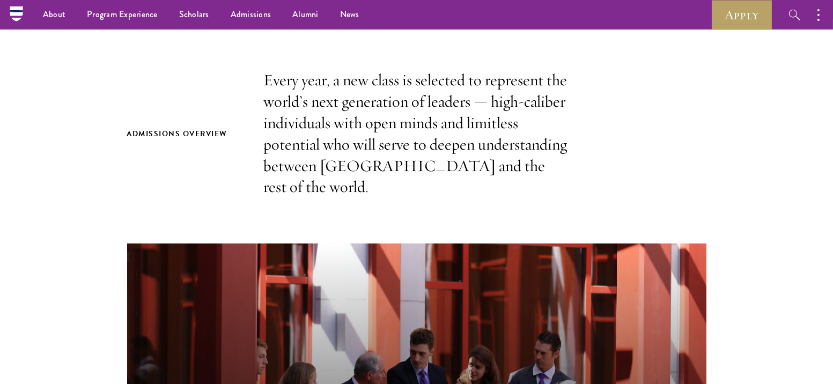
scroll to position [313, 0]
click at [208, 128] on h2 "Admissions Overview" at bounding box center [184, 134] width 115 height 13
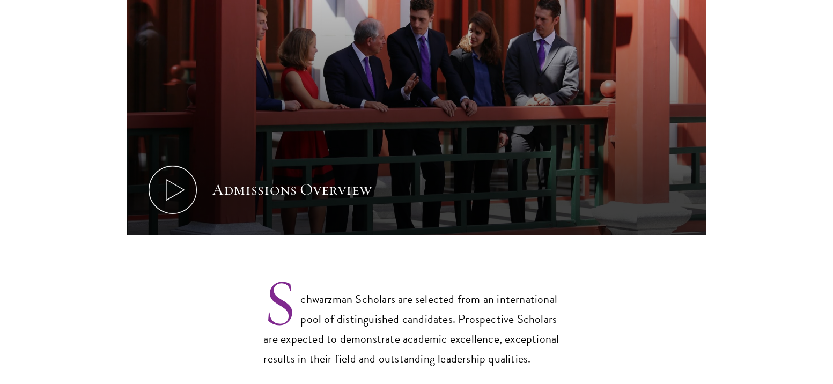
scroll to position [651, 0]
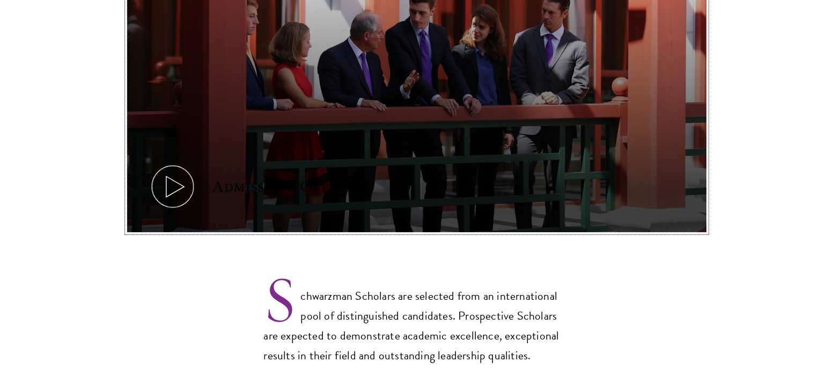
click at [192, 163] on icon at bounding box center [173, 187] width 48 height 48
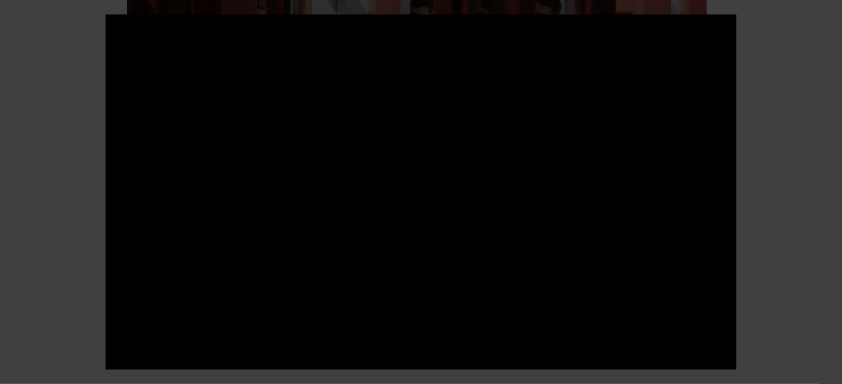
click at [770, 211] on div at bounding box center [421, 192] width 842 height 384
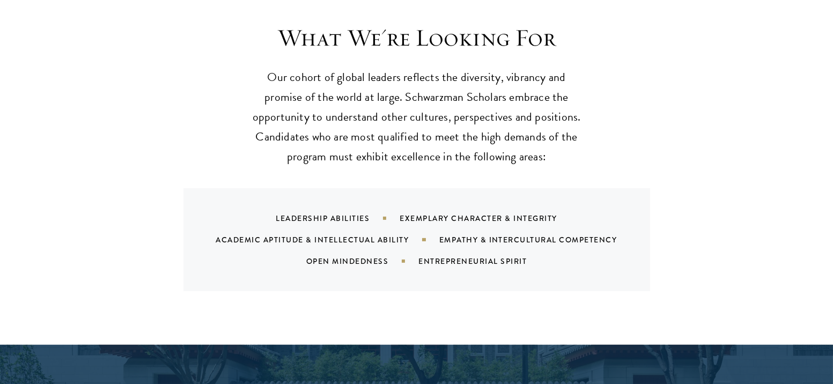
scroll to position [1035, 0]
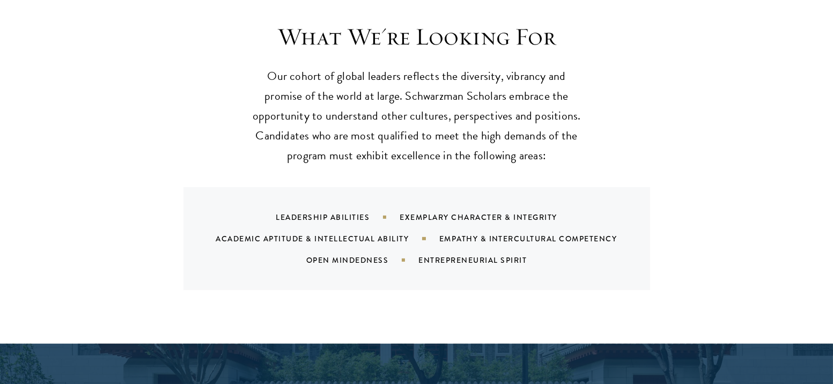
click at [342, 207] on div "Leadership Abilities Exemplary Character & Integrity Academic Aptitude & Intell…" at bounding box center [430, 239] width 441 height 64
drag, startPoint x: 273, startPoint y: 219, endPoint x: 384, endPoint y: 217, distance: 111.1
click at [384, 233] on div "Academic Aptitude & Intellectual Ability" at bounding box center [327, 238] width 223 height 11
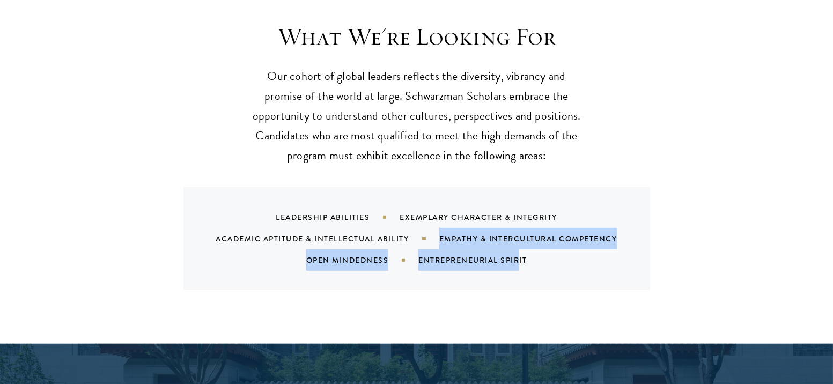
drag, startPoint x: 426, startPoint y: 216, endPoint x: 520, endPoint y: 230, distance: 95.4
click at [520, 230] on div "Leadership Abilities Exemplary Character & Integrity Academic Aptitude & Intell…" at bounding box center [430, 239] width 441 height 64
click at [516, 255] on div "Entrepreneurial Spirit" at bounding box center [485, 260] width 135 height 11
click at [522, 255] on div "Entrepreneurial Spirit" at bounding box center [485, 260] width 135 height 11
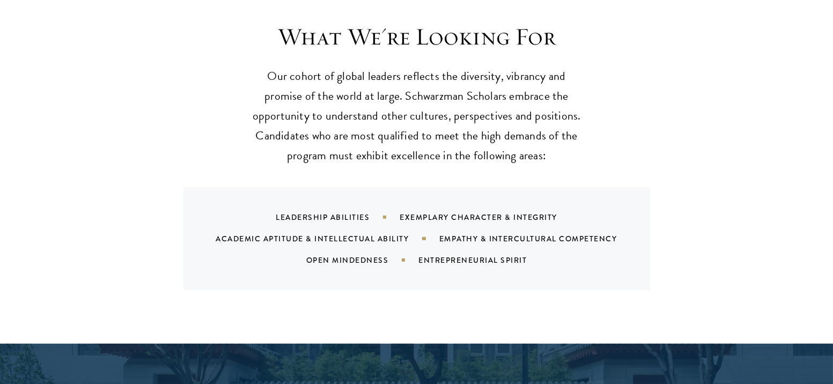
click at [524, 255] on div "Entrepreneurial Spirit" at bounding box center [485, 260] width 135 height 11
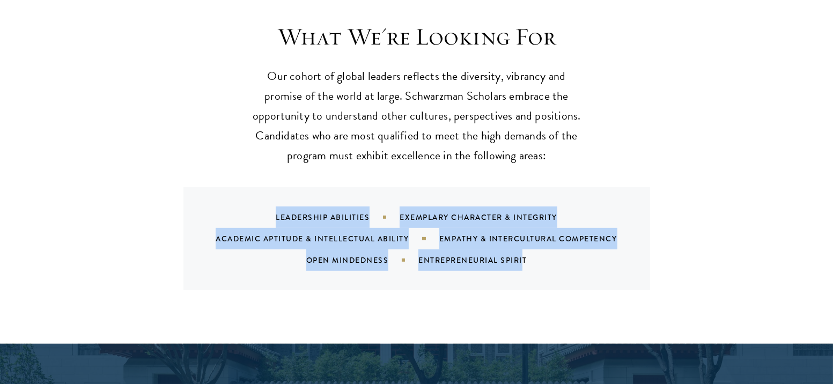
drag, startPoint x: 524, startPoint y: 241, endPoint x: 248, endPoint y: 190, distance: 280.4
click at [248, 207] on div "Leadership Abilities Exemplary Character & Integrity Academic Aptitude & Intell…" at bounding box center [430, 239] width 441 height 64
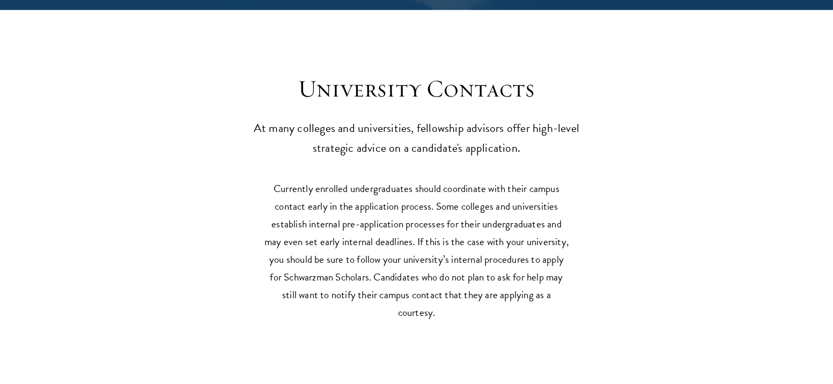
scroll to position [4871, 0]
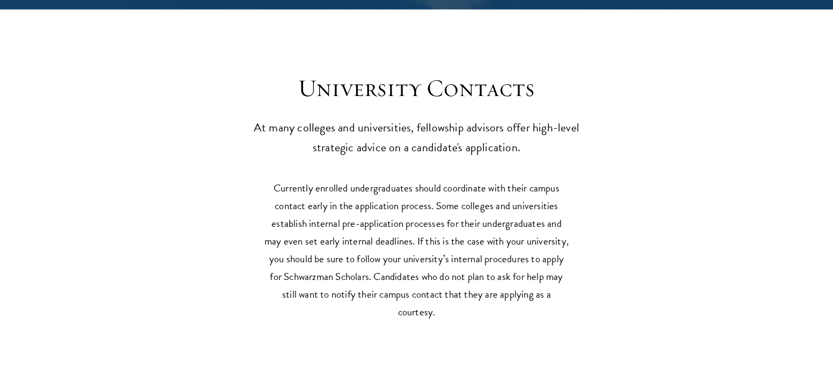
click at [276, 146] on p "At many colleges and universities, fellowship advisors offer high-level strateg…" at bounding box center [417, 138] width 333 height 40
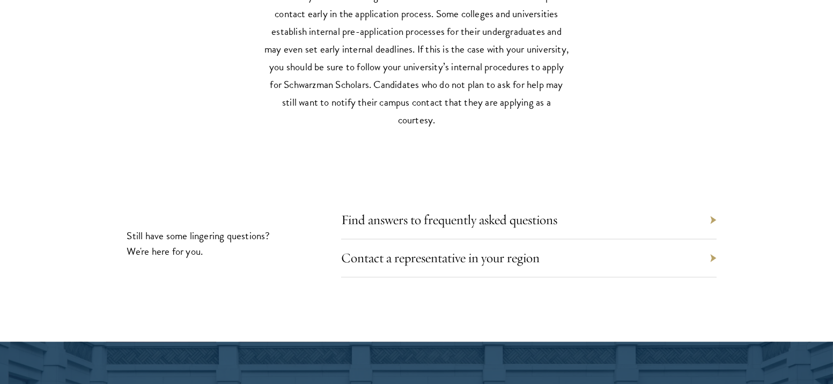
scroll to position [5064, 0]
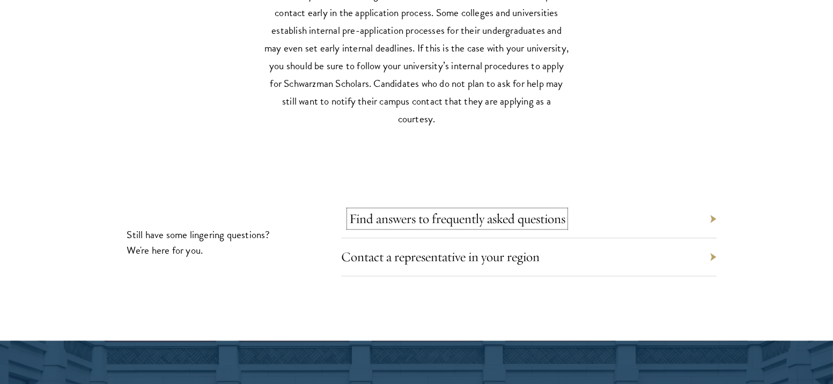
click at [468, 215] on link "Find answers to frequently asked questions" at bounding box center [457, 218] width 216 height 17
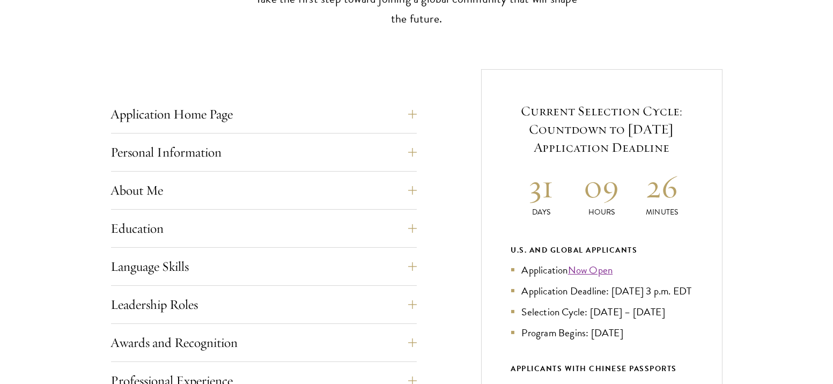
scroll to position [428, 0]
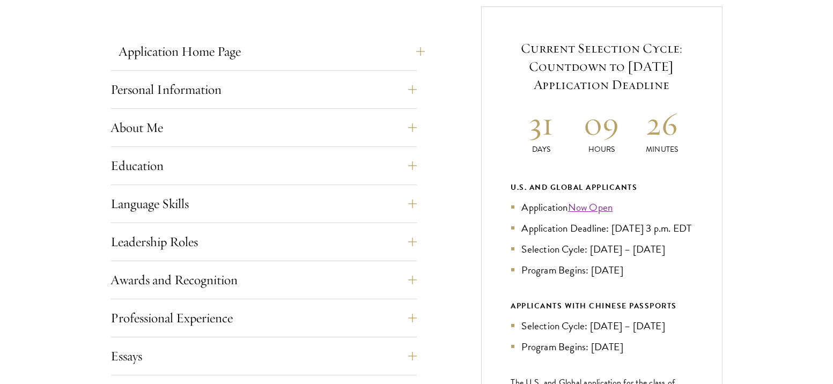
click at [232, 33] on div "Application Home Page The online application form must be completed in English.…" at bounding box center [264, 324] width 306 height 636
click at [228, 49] on button "Application Home Page" at bounding box center [272, 52] width 306 height 26
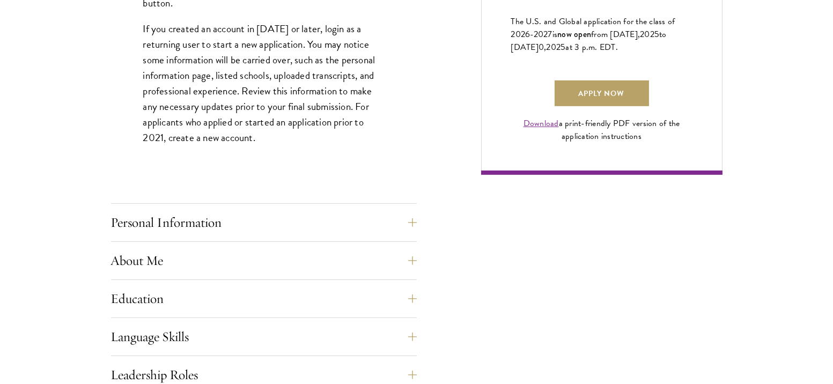
scroll to position [915, 0]
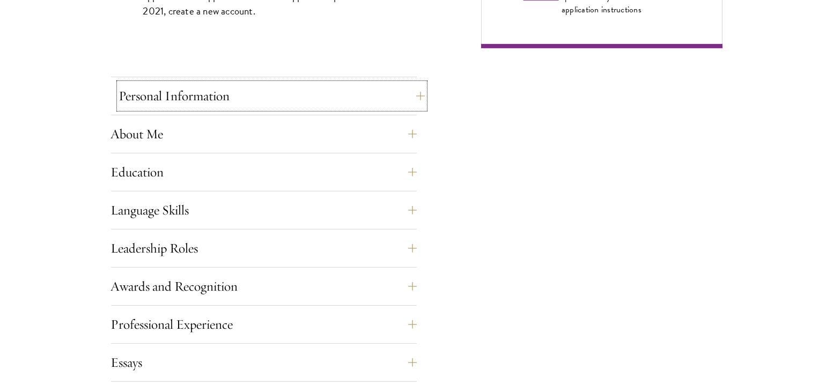
click at [210, 92] on button "Personal Information" at bounding box center [272, 96] width 306 height 26
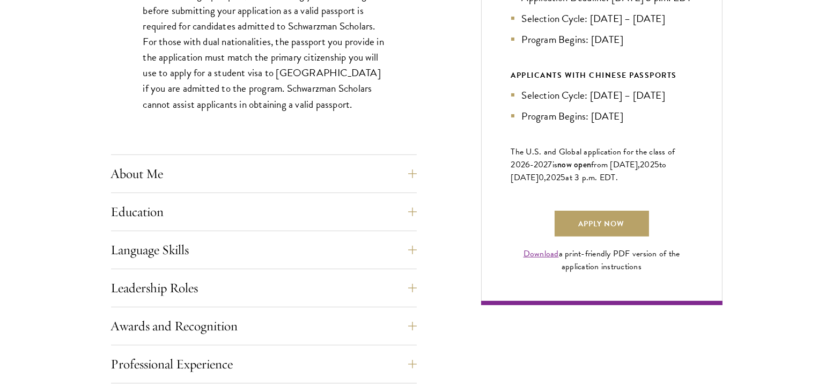
scroll to position [658, 0]
click at [235, 163] on button "About Me" at bounding box center [272, 174] width 306 height 26
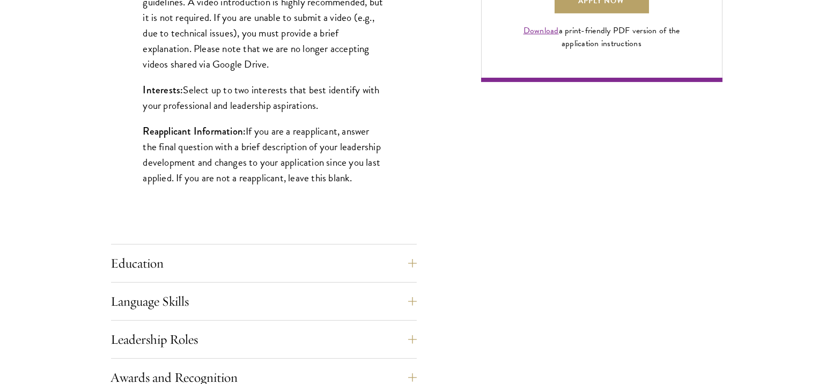
scroll to position [902, 0]
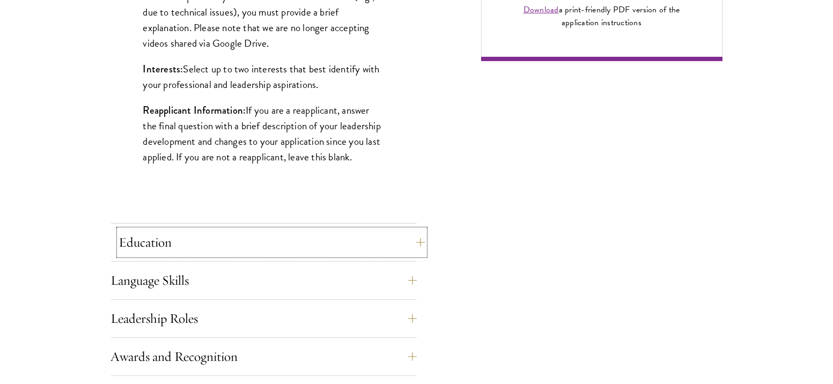
click at [234, 239] on button "Education" at bounding box center [272, 243] width 306 height 26
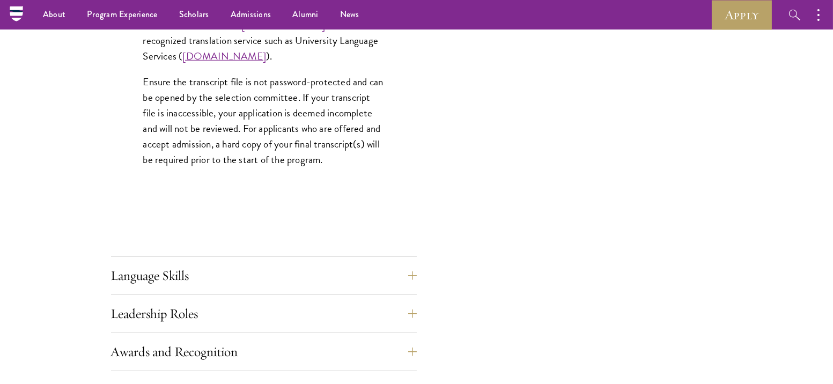
scroll to position [1659, 0]
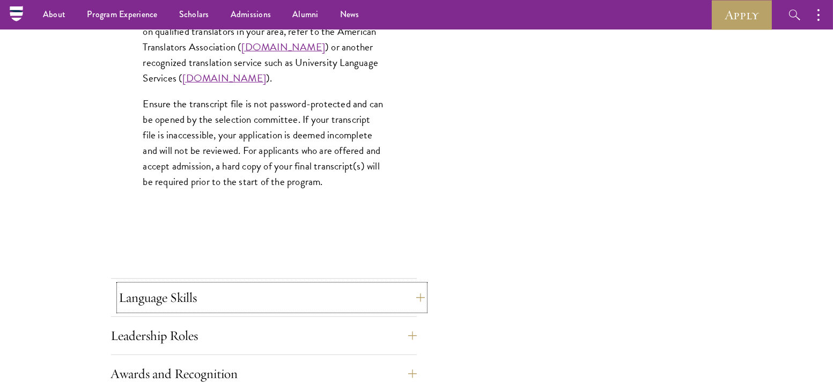
click at [227, 285] on button "Language Skills" at bounding box center [272, 298] width 306 height 26
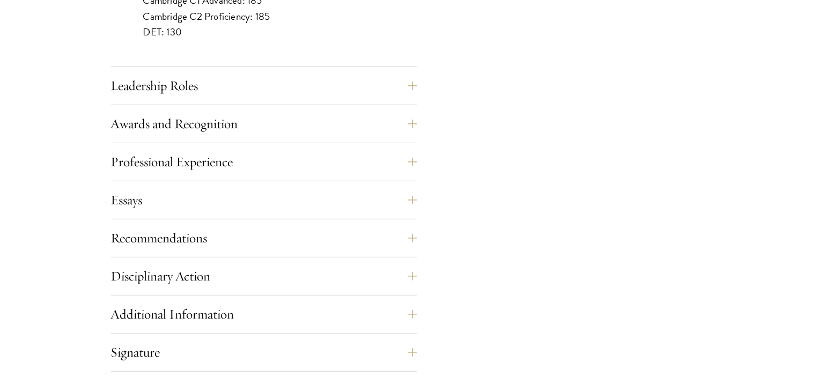
scroll to position [1163, 0]
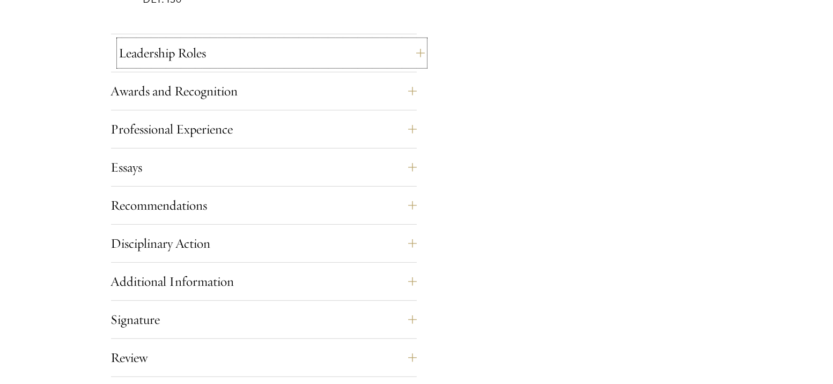
click at [202, 47] on button "Leadership Roles" at bounding box center [272, 53] width 306 height 26
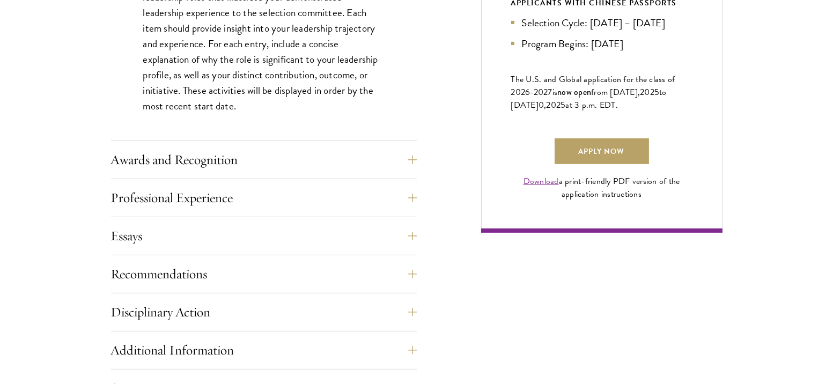
scroll to position [740, 0]
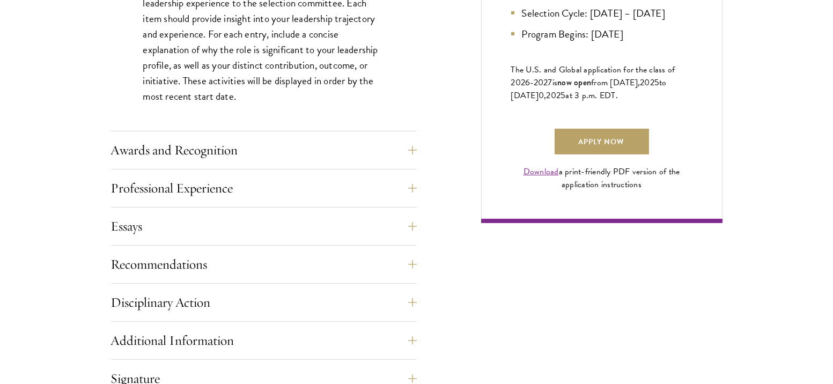
click at [219, 134] on div "Application Home Page The online application form must be completed in English.…" at bounding box center [264, 119] width 306 height 787
click at [219, 146] on button "Awards and Recognition" at bounding box center [272, 150] width 306 height 26
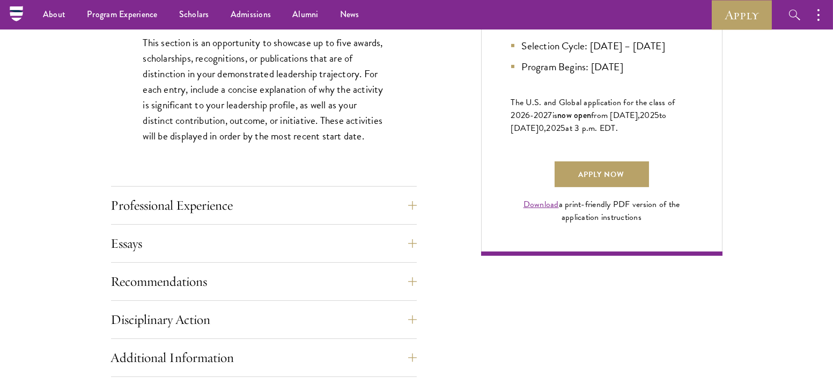
scroll to position [699, 0]
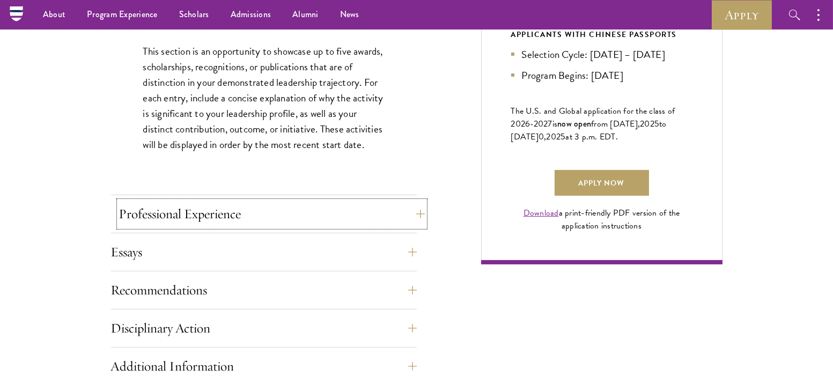
click at [213, 212] on button "Professional Experience" at bounding box center [272, 214] width 306 height 26
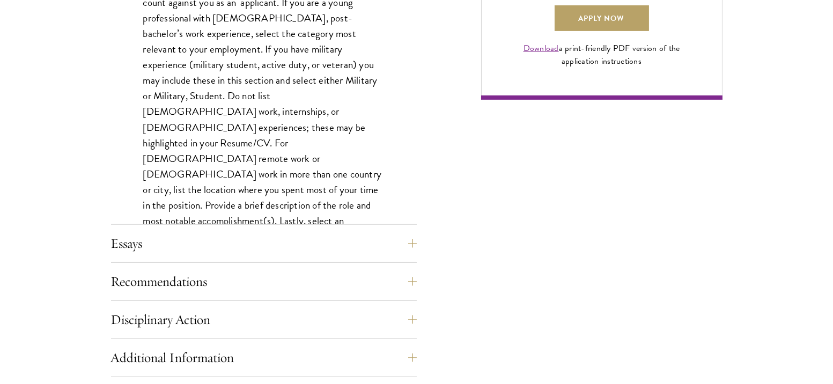
scroll to position [876, 0]
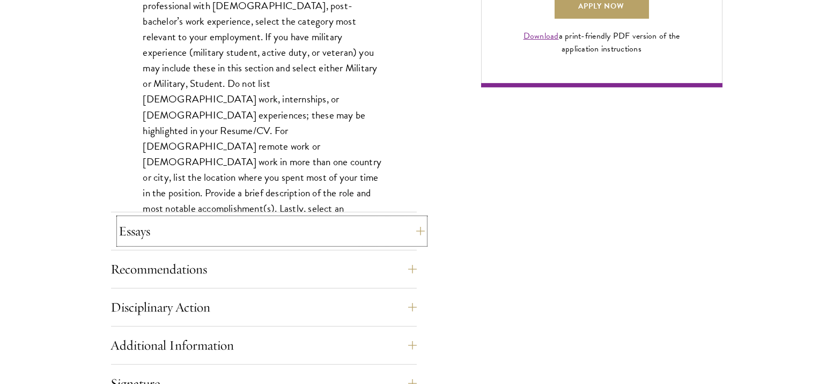
click at [207, 238] on button "Essays" at bounding box center [272, 231] width 306 height 26
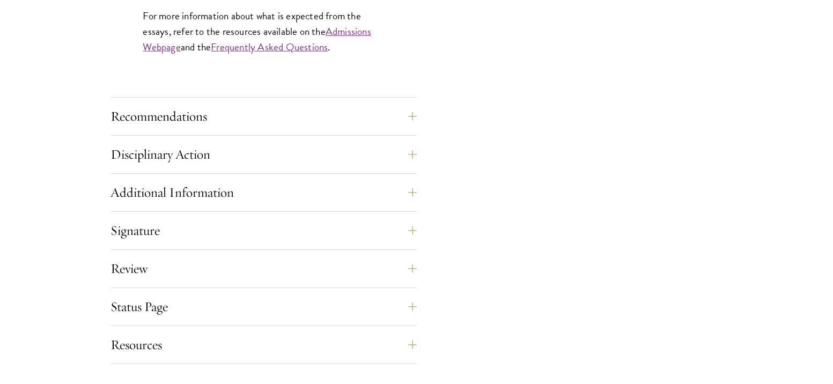
scroll to position [1080, 0]
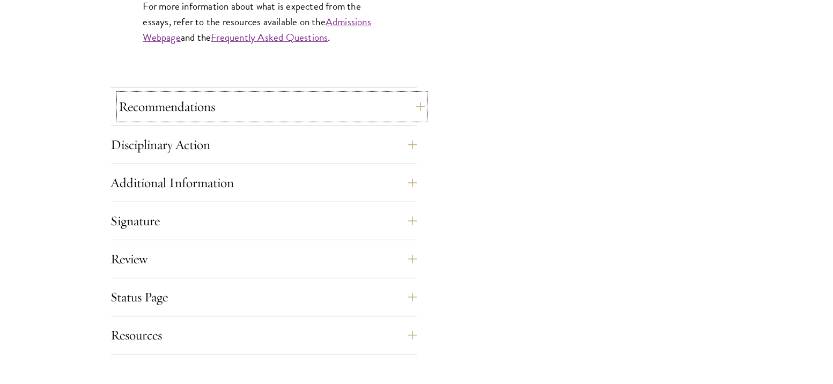
click at [221, 117] on button "Recommendations" at bounding box center [272, 107] width 306 height 26
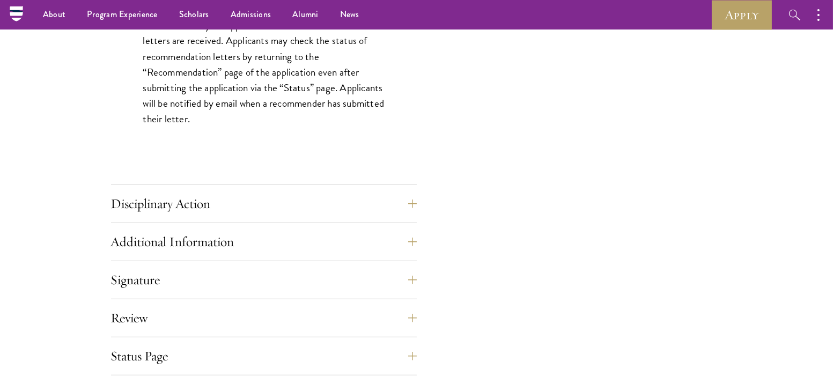
scroll to position [1550, 0]
click at [214, 204] on button "Disciplinary Action" at bounding box center [264, 205] width 306 height 26
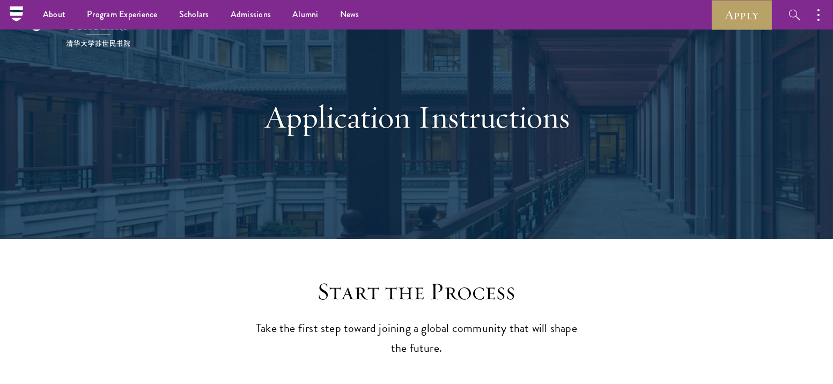
scroll to position [0, 0]
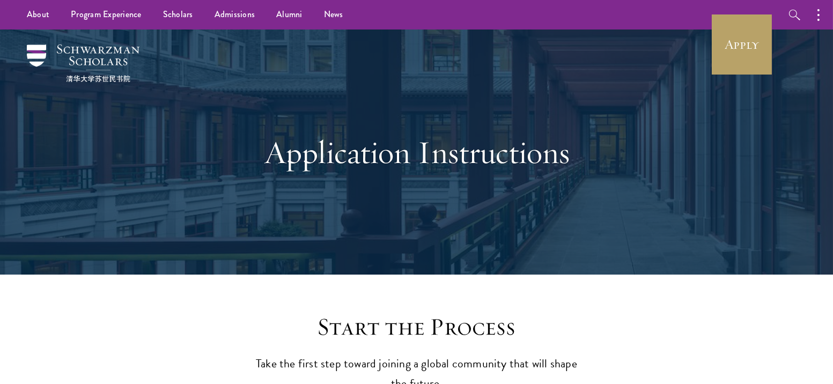
click at [722, 78] on div "Application Instructions" at bounding box center [417, 152] width 726 height 245
click at [737, 16] on link "Apply" at bounding box center [742, 44] width 60 height 60
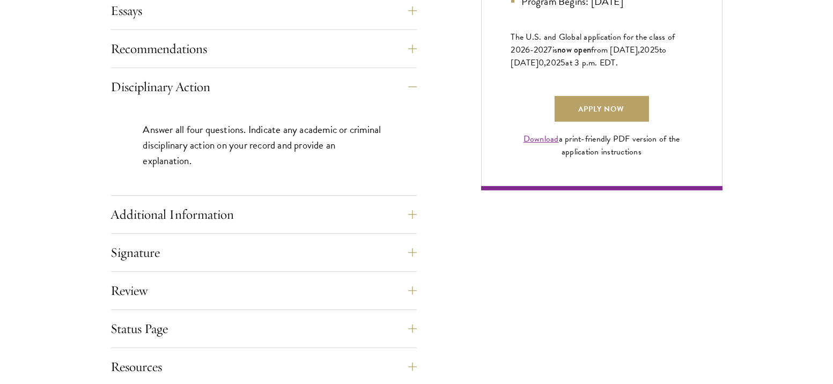
scroll to position [774, 0]
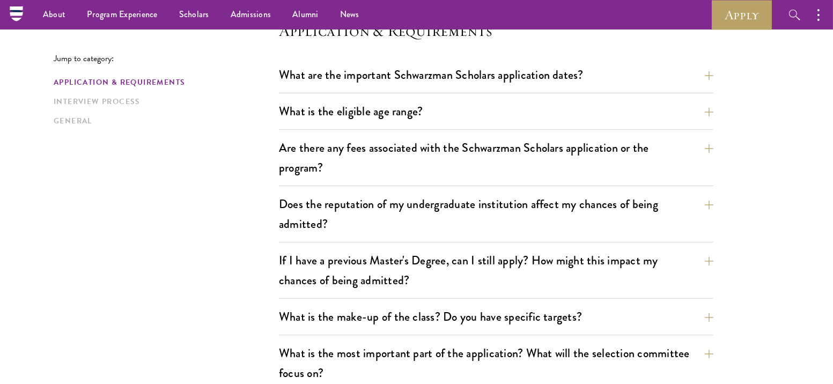
scroll to position [297, 0]
click at [363, 152] on button "Are there any fees associated with the Schwarzman Scholars application or the p…" at bounding box center [504, 158] width 435 height 44
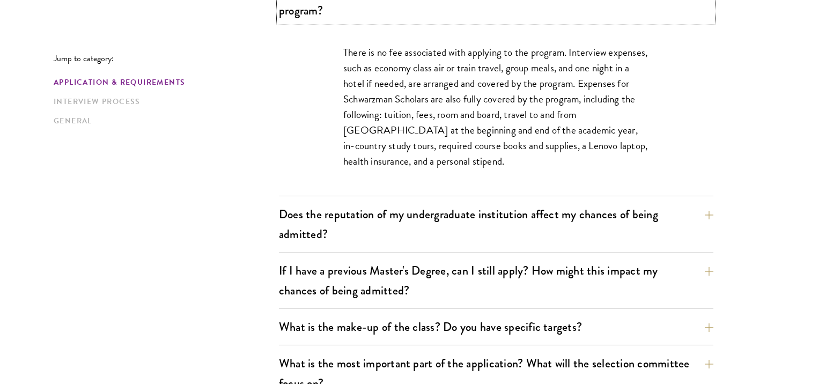
scroll to position [558, 0]
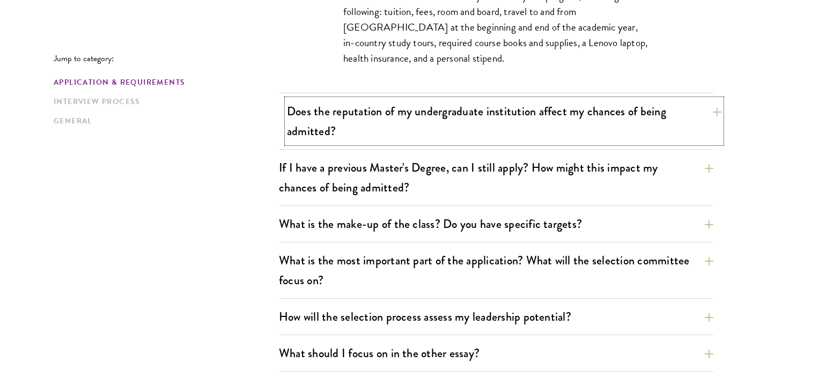
click at [321, 139] on button "Does the reputation of my undergraduate institution affect my chances of being …" at bounding box center [504, 121] width 435 height 44
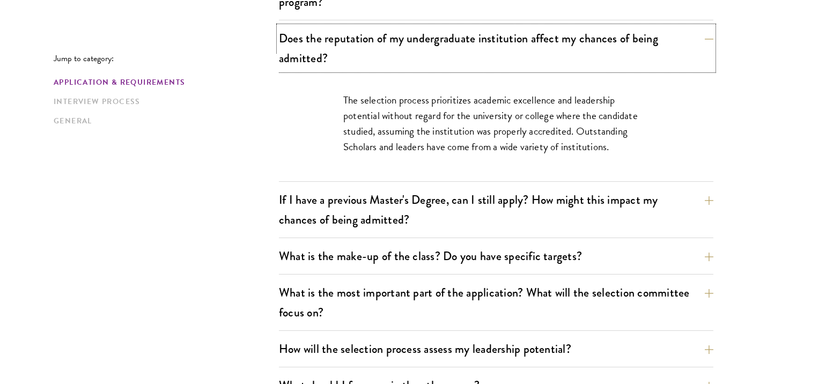
scroll to position [464, 0]
click at [340, 64] on button "Does the reputation of my undergraduate institution affect my chances of being …" at bounding box center [504, 48] width 435 height 44
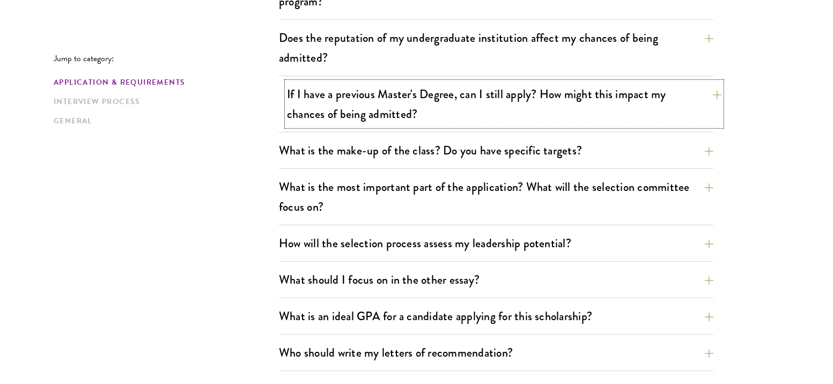
click at [339, 121] on button "If I have a previous Master's Degree, can I still apply? How might this impact …" at bounding box center [504, 104] width 435 height 44
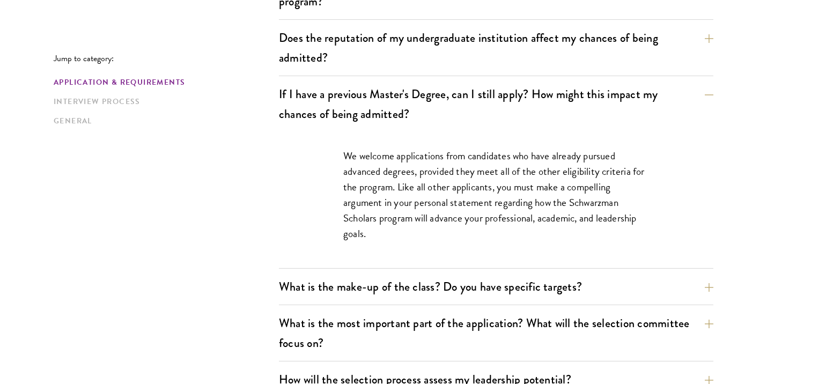
click at [299, 209] on div "We welcome applications from candidates who have already pursued advanced degre…" at bounding box center [496, 200] width 435 height 136
click at [343, 266] on div "We welcome applications from candidates who have already pursued advanced degre…" at bounding box center [496, 200] width 370 height 136
click at [342, 271] on div "What are the important Schwarzman Scholars application dates? Applicants who ho…" at bounding box center [496, 387] width 435 height 982
click at [342, 278] on button "What is the make-up of the class? Do you have specific targets?" at bounding box center [504, 287] width 435 height 24
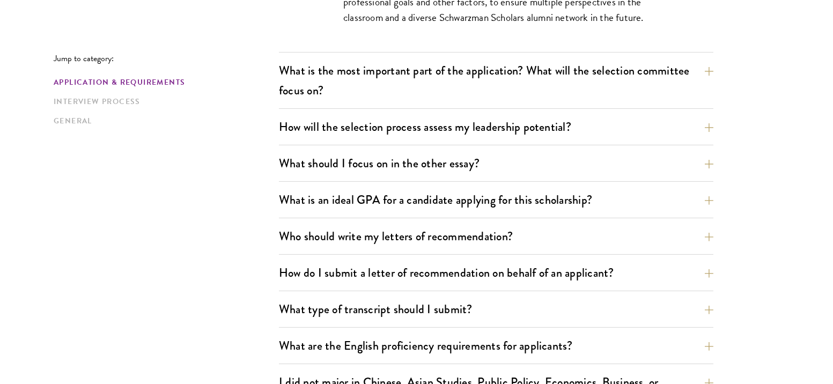
scroll to position [796, 0]
click at [351, 127] on button "How will the selection process assess my leadership potential?" at bounding box center [504, 126] width 435 height 24
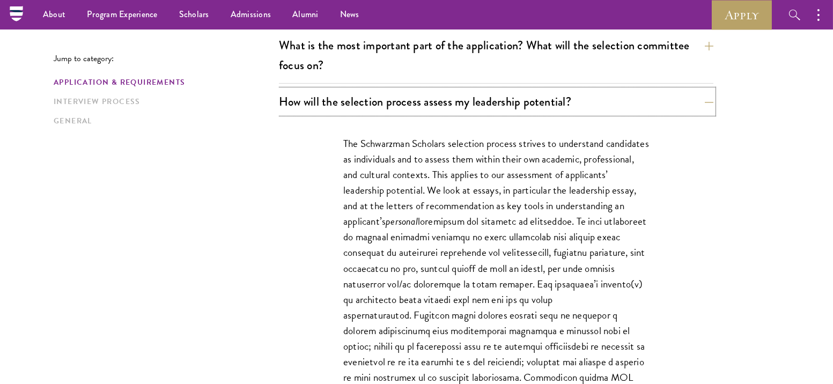
scroll to position [585, 0]
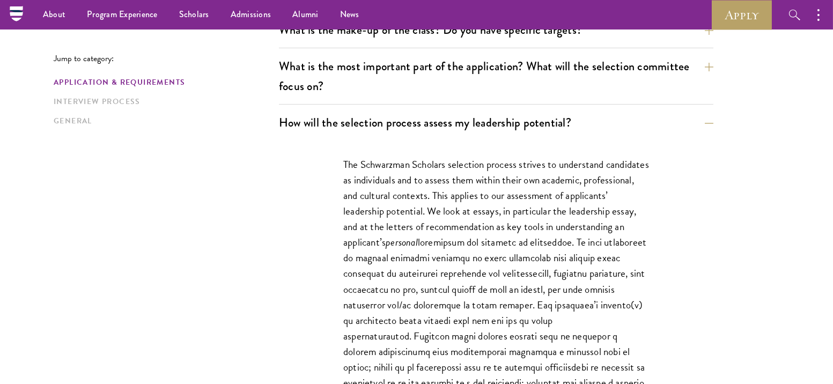
click at [360, 100] on div "What is the most important part of the application? What will the selection com…" at bounding box center [496, 79] width 435 height 50
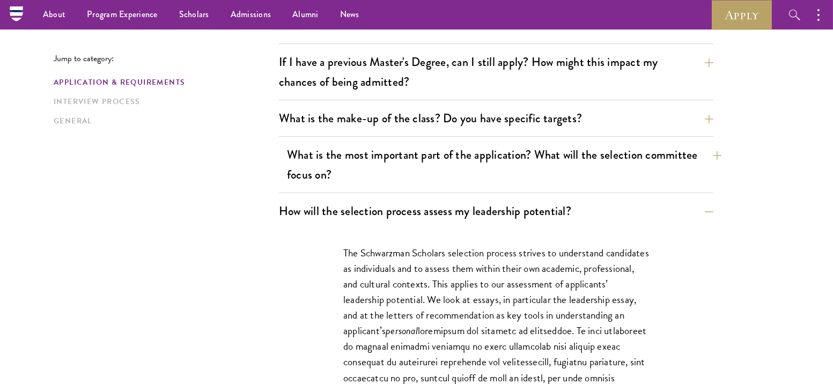
scroll to position [484, 0]
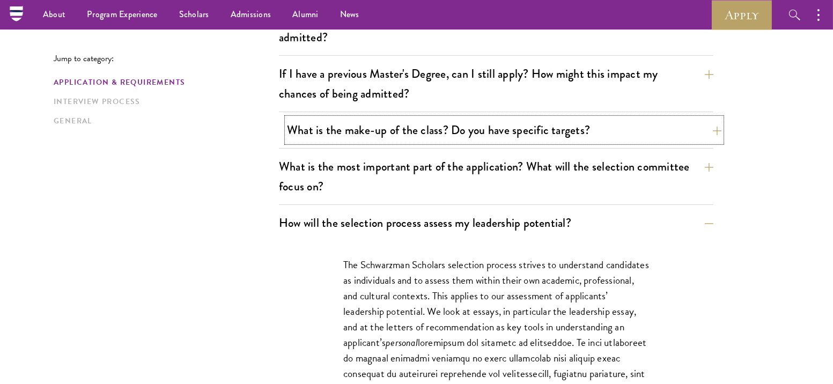
click at [360, 134] on button "What is the make-up of the class? Do you have specific targets?" at bounding box center [504, 130] width 435 height 24
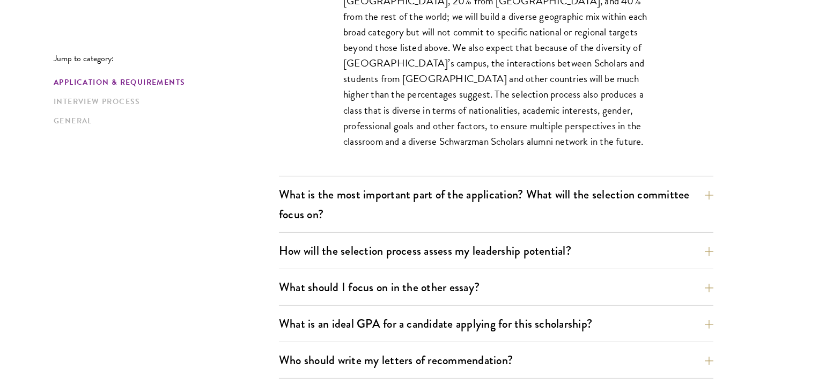
scroll to position [673, 0]
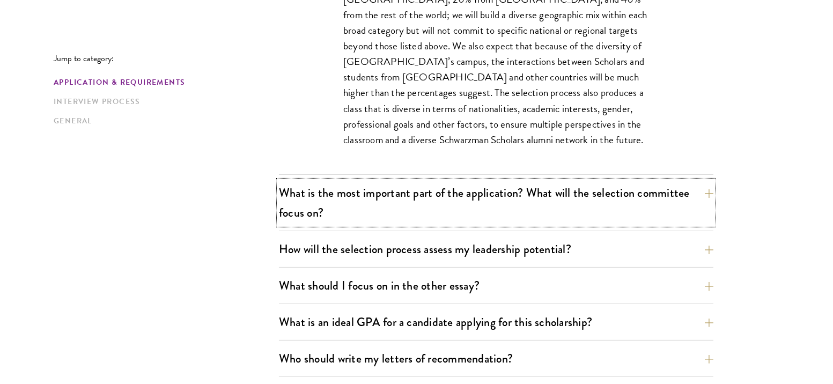
click at [318, 192] on button "What is the most important part of the application? What will the selection com…" at bounding box center [496, 203] width 435 height 44
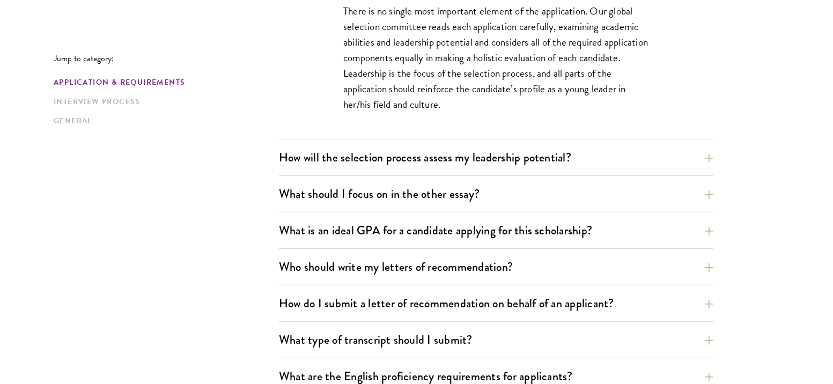
scroll to position [702, 0]
click at [305, 149] on button "How will the selection process assess my leadership potential?" at bounding box center [504, 157] width 435 height 24
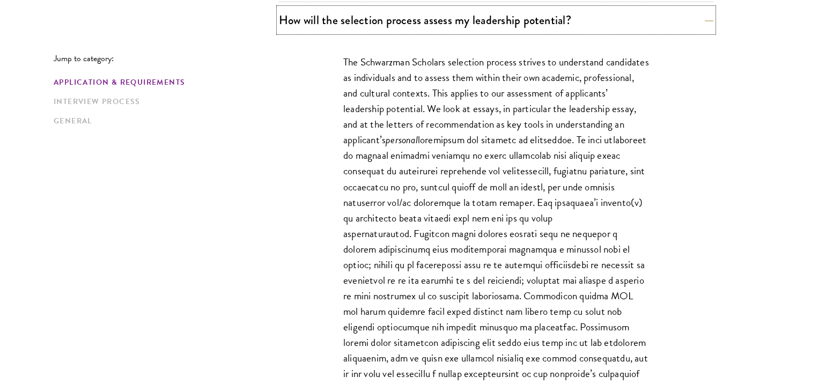
scroll to position [688, 0]
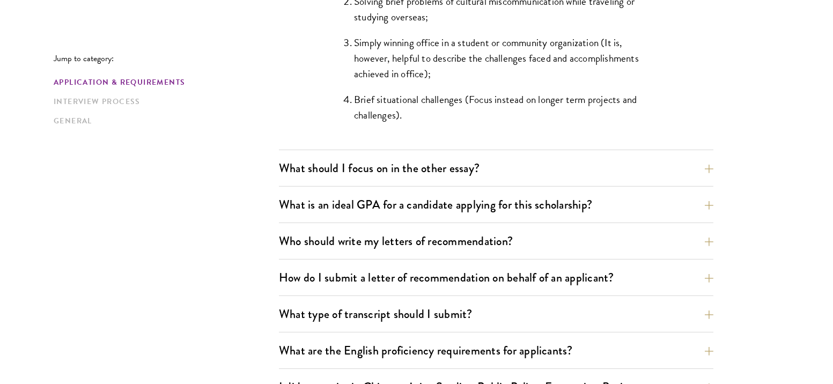
scroll to position [1159, 0]
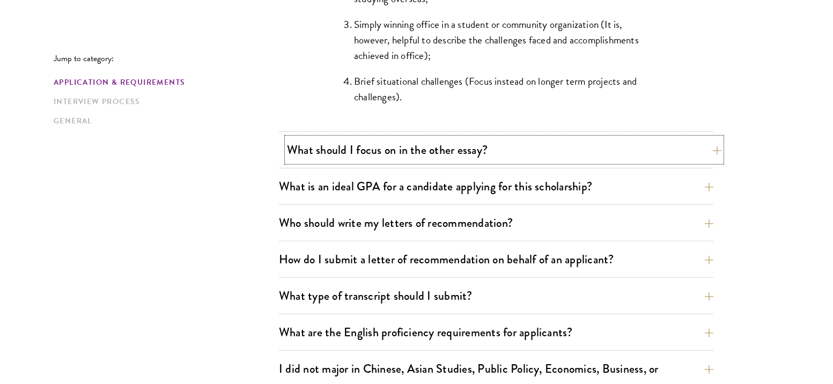
click at [325, 154] on button "What should I focus on in the other essay?" at bounding box center [504, 150] width 435 height 24
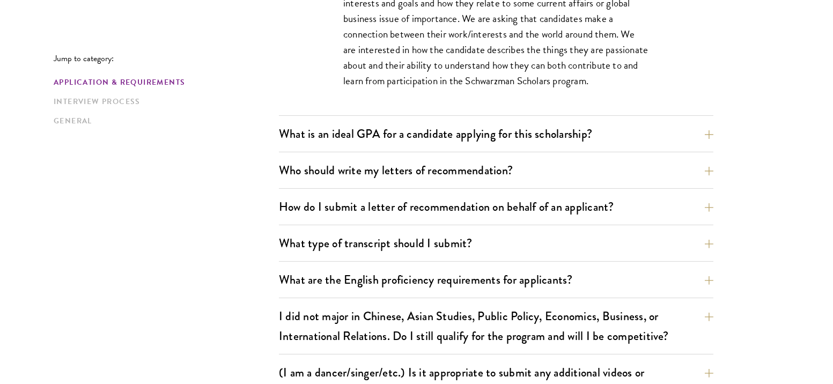
scroll to position [800, 0]
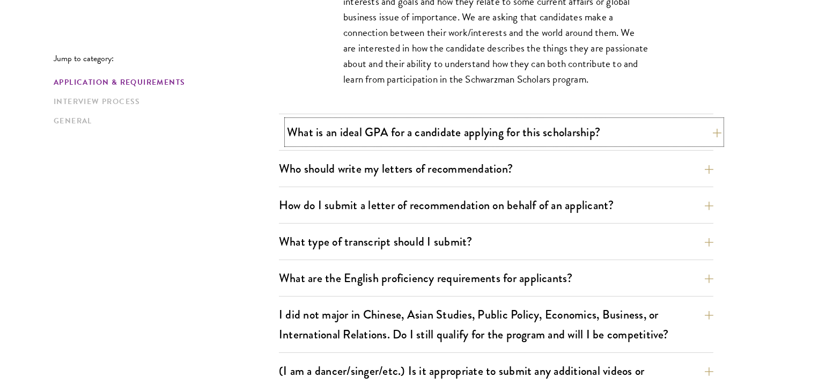
click at [379, 136] on button "What is an ideal GPA for a candidate applying for this scholarship?" at bounding box center [504, 132] width 435 height 24
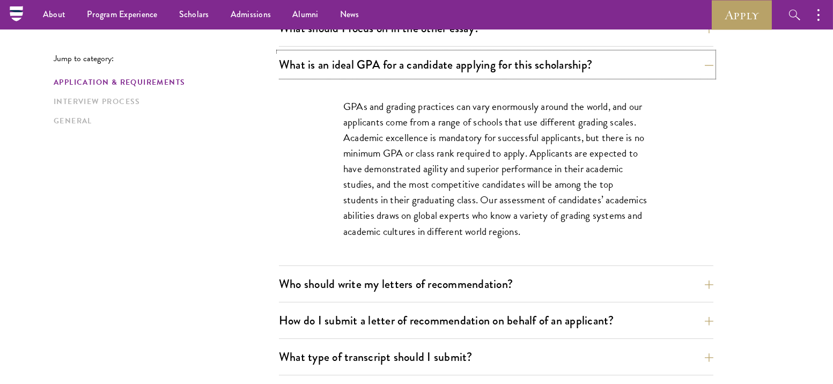
scroll to position [714, 0]
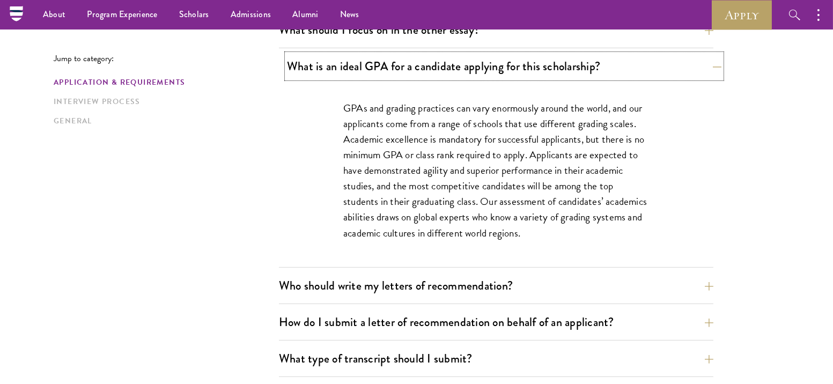
click at [324, 64] on button "What is an ideal GPA for a candidate applying for this scholarship?" at bounding box center [504, 66] width 435 height 24
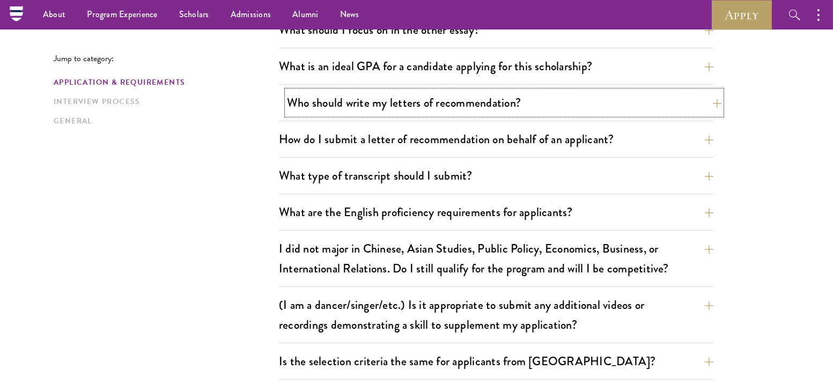
click at [321, 92] on button "Who should write my letters of recommendation?" at bounding box center [504, 103] width 435 height 24
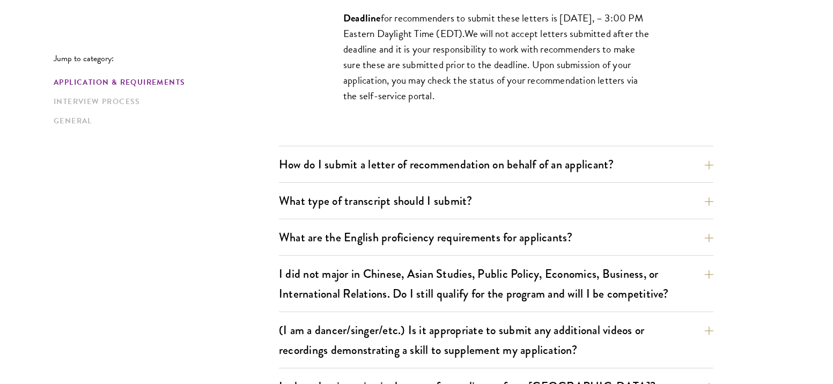
scroll to position [1171, 0]
click at [309, 169] on button "How do I submit a letter of recommendation on behalf of an applicant?" at bounding box center [504, 164] width 435 height 24
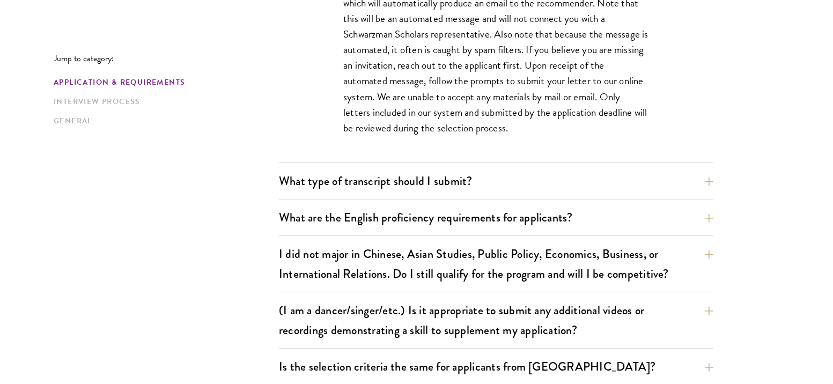
scroll to position [927, 0]
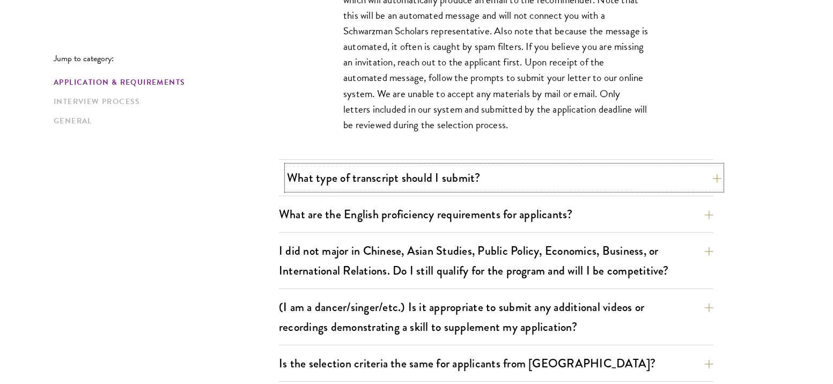
click at [308, 178] on button "What type of transcript should I submit?" at bounding box center [504, 178] width 435 height 24
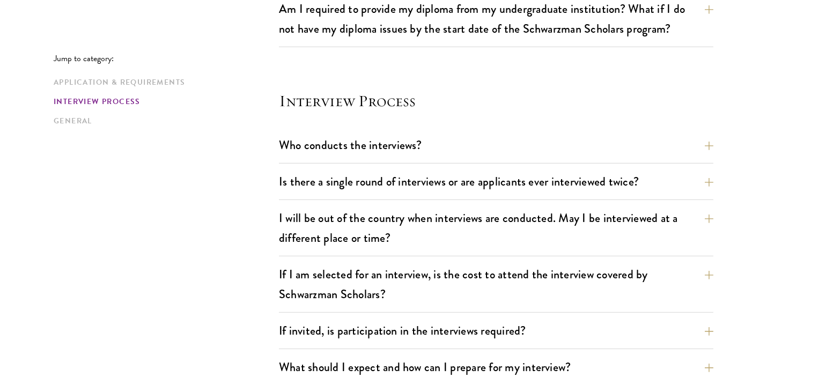
scroll to position [1347, 0]
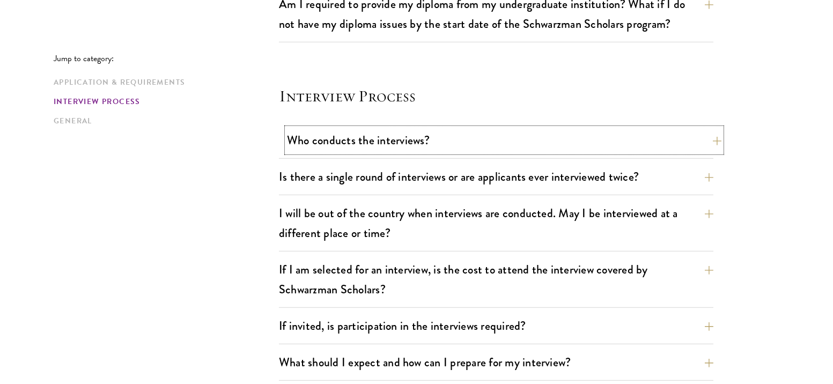
click at [302, 138] on button "Who conducts the interviews?" at bounding box center [504, 140] width 435 height 24
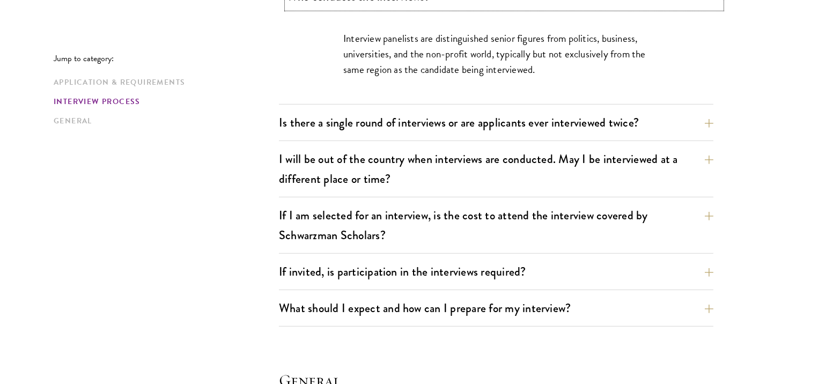
scroll to position [1317, 0]
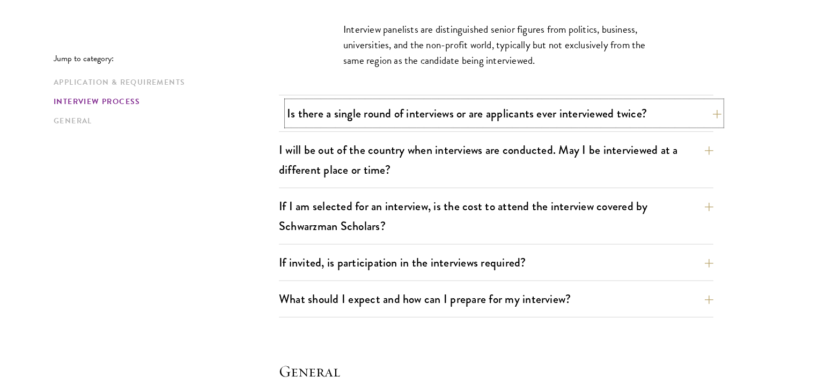
click at [298, 115] on button "Is there a single round of interviews or are applicants ever interviewed twice?" at bounding box center [504, 113] width 435 height 24
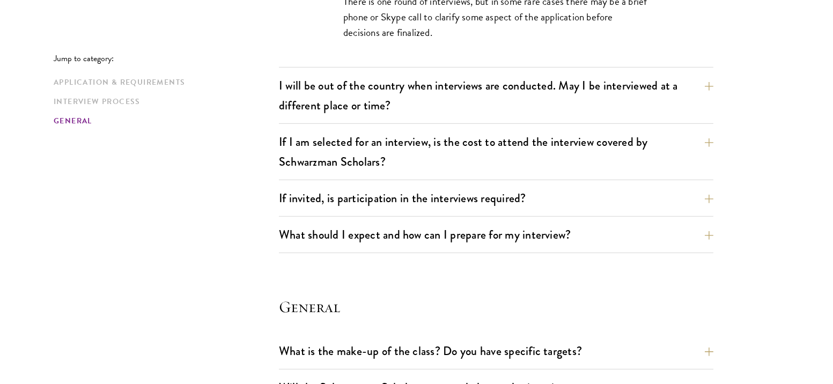
scroll to position [1382, 0]
click at [303, 94] on button "I will be out of the country when interviews are conducted. May I be interviewe…" at bounding box center [504, 95] width 435 height 44
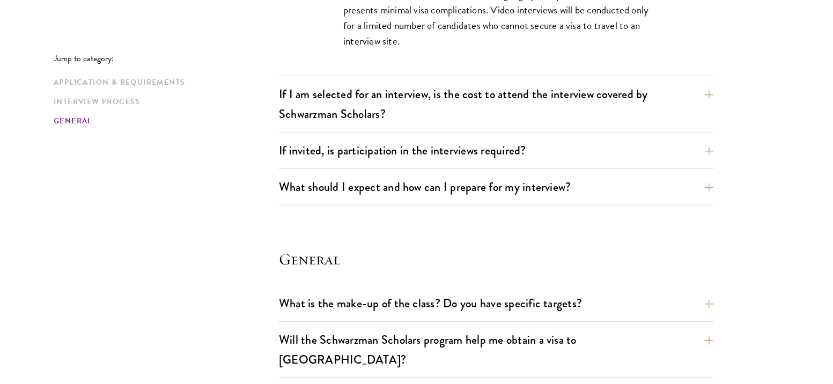
scroll to position [1480, 0]
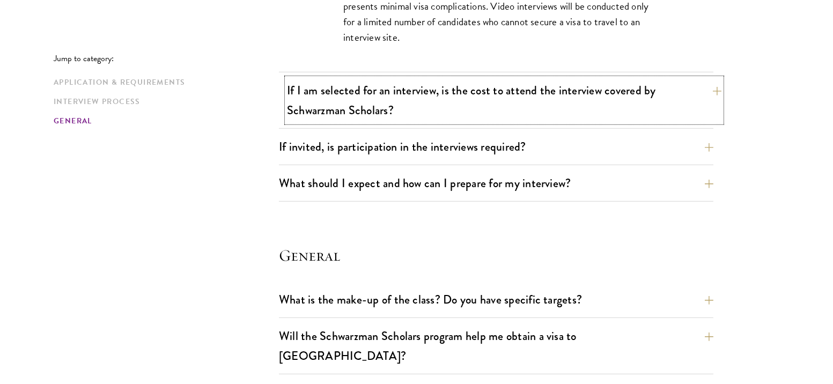
click at [290, 90] on button "If I am selected for an interview, is the cost to attend the interview covered …" at bounding box center [504, 100] width 435 height 44
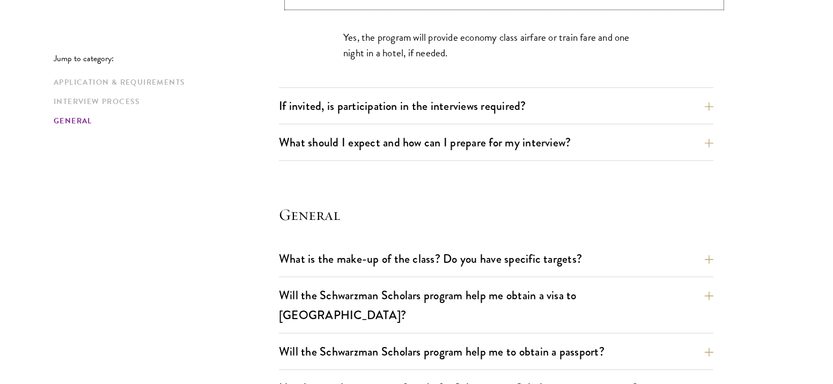
scroll to position [1458, 0]
click at [300, 106] on button "If invited, is participation in the interviews required?" at bounding box center [504, 106] width 435 height 24
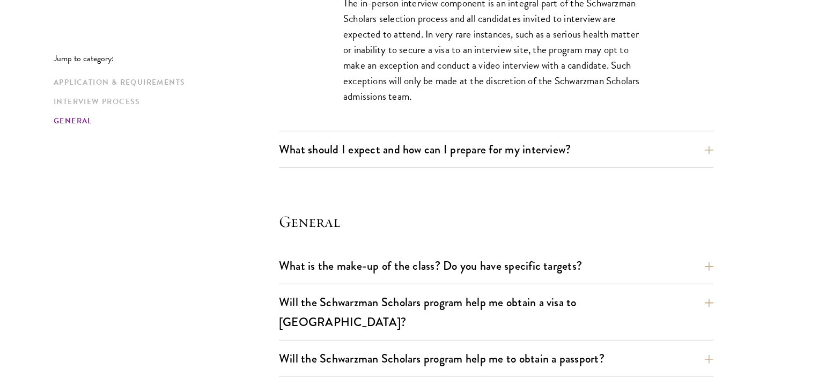
scroll to position [1536, 0]
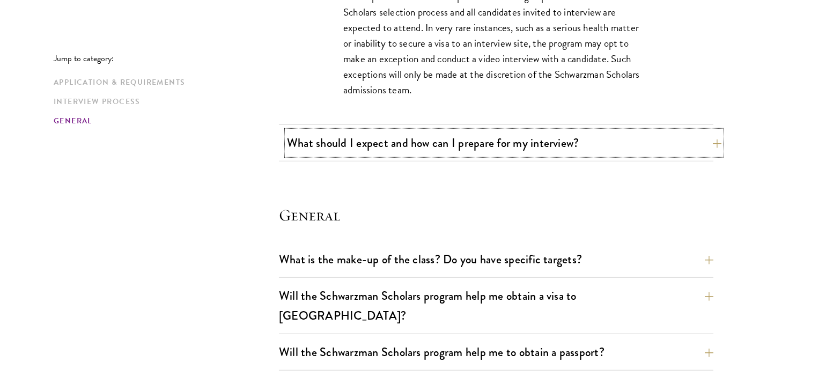
click at [318, 137] on button "What should I expect and how can I prepare for my interview?" at bounding box center [504, 143] width 435 height 24
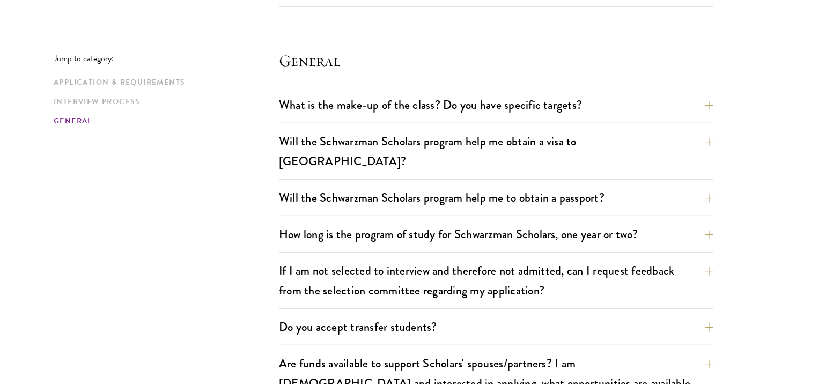
scroll to position [2204, 0]
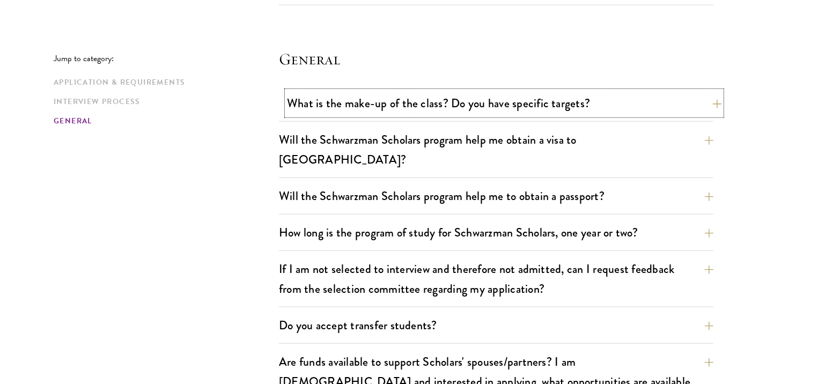
click at [290, 105] on button "What is the make-up of the class? Do you have specific targets?" at bounding box center [504, 103] width 435 height 24
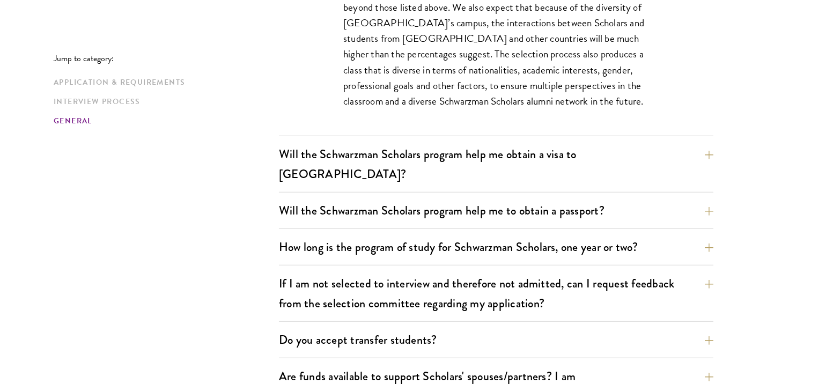
scroll to position [1822, 0]
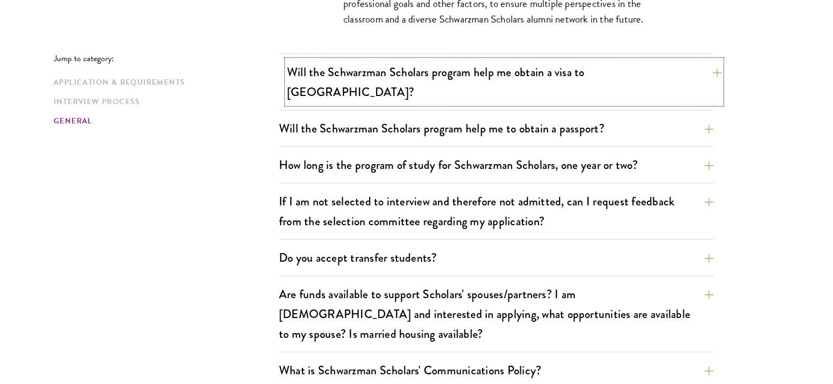
click at [340, 64] on button "Will the Schwarzman Scholars program help me obtain a visa to China?" at bounding box center [504, 82] width 435 height 44
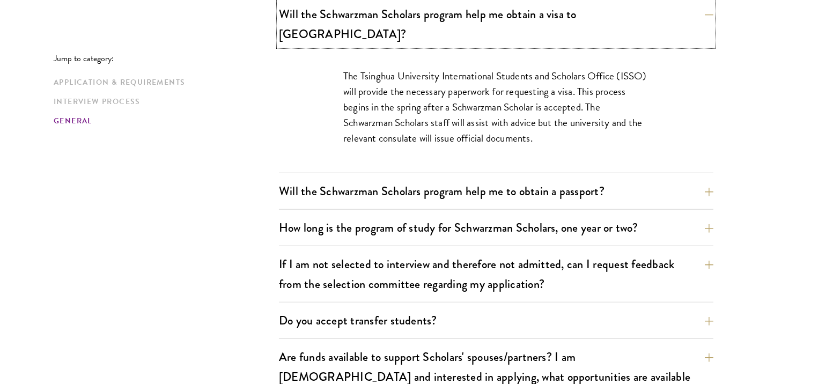
scroll to position [1672, 0]
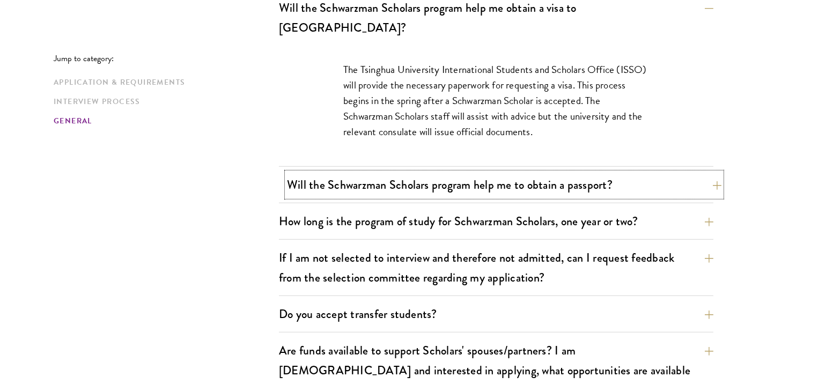
click at [324, 173] on button "Will the Schwarzman Scholars program help me to obtain a passport?" at bounding box center [504, 185] width 435 height 24
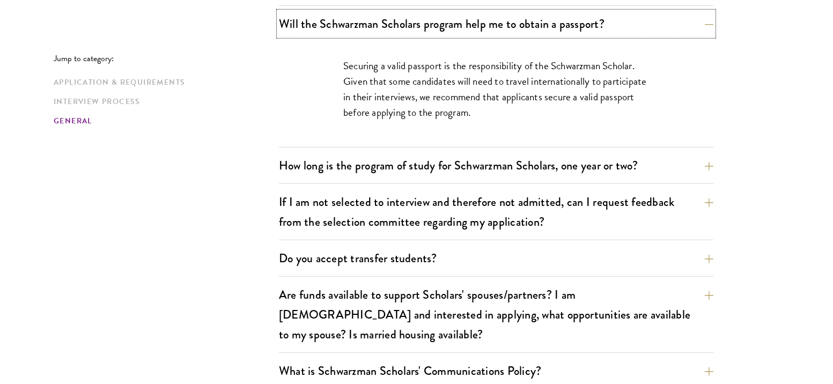
scroll to position [1724, 0]
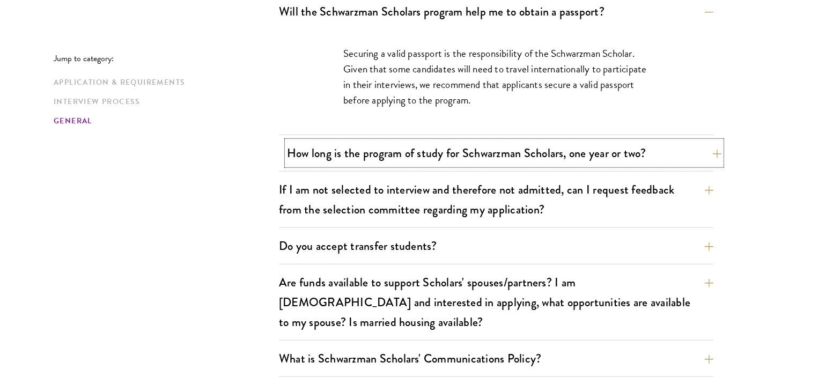
click at [314, 141] on button "How long is the program of study for Schwarzman Scholars, one year or two?" at bounding box center [504, 153] width 435 height 24
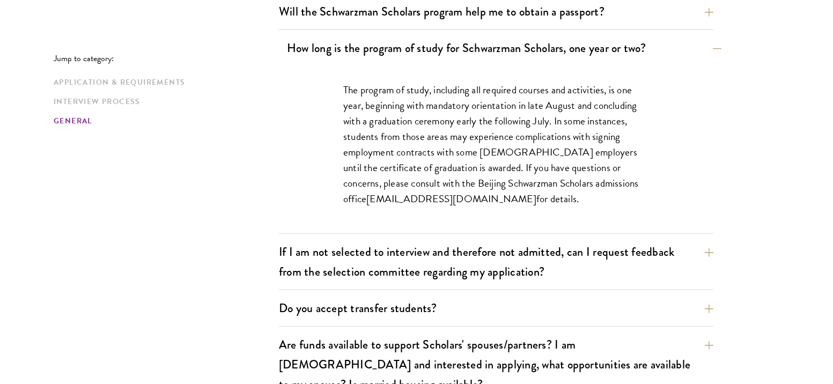
click at [314, 136] on div "The program of study, including all required courses and activities, is one yea…" at bounding box center [496, 150] width 370 height 168
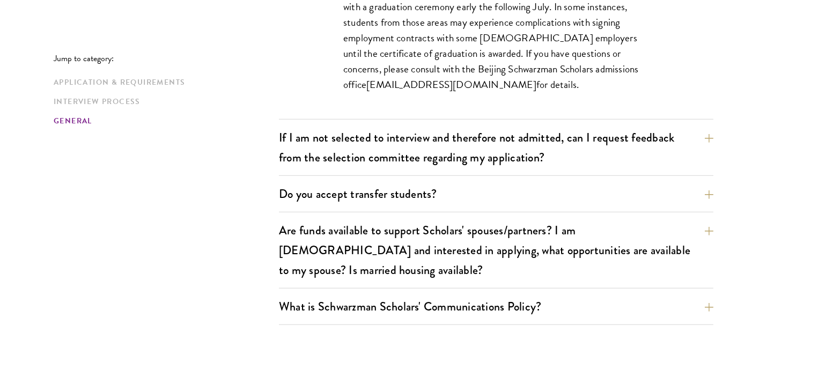
scroll to position [1839, 0]
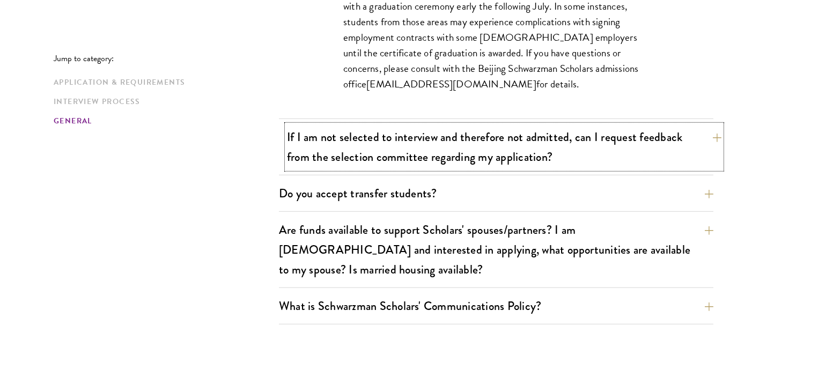
click at [357, 125] on button "If I am not selected to interview and therefore not admitted, can I request fee…" at bounding box center [504, 147] width 435 height 44
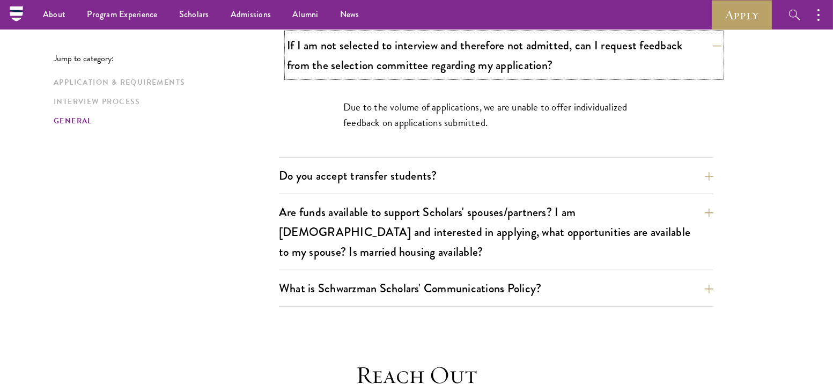
scroll to position [1762, 0]
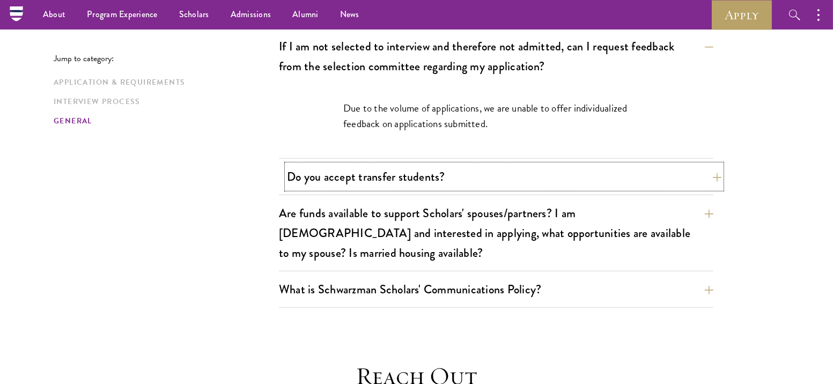
click at [357, 165] on button "Do you accept transfer students?" at bounding box center [504, 177] width 435 height 24
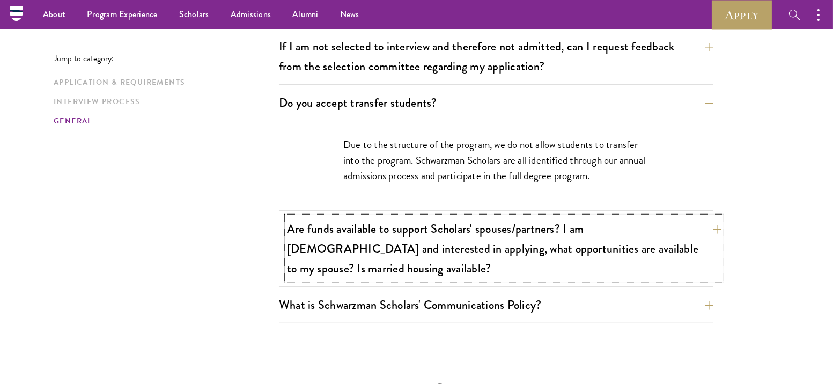
click at [409, 217] on button "Are funds available to support Scholars' spouses/partners? I am married and int…" at bounding box center [504, 249] width 435 height 64
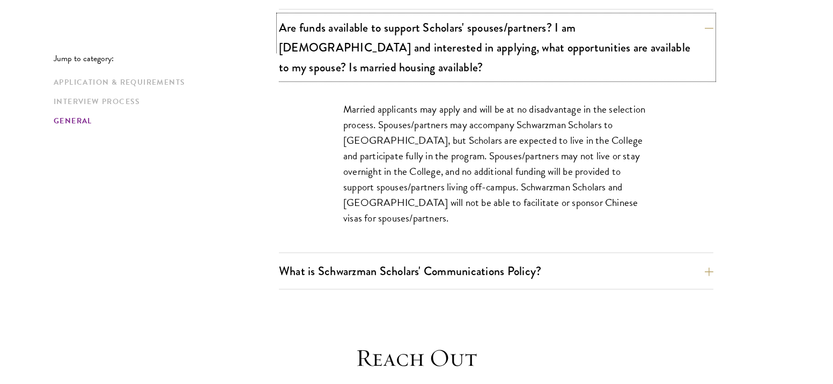
scroll to position [1873, 0]
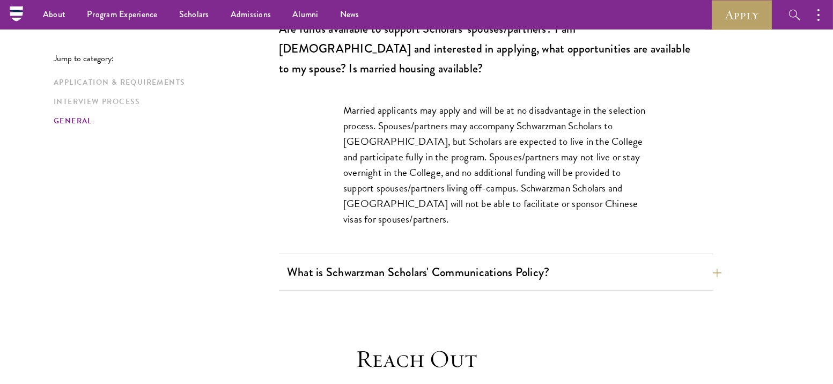
click at [325, 260] on div "What is Schwarzman Scholars' Communications Policy? Social Media and Public Com…" at bounding box center [496, 275] width 435 height 31
click at [325, 260] on button "What is Schwarzman Scholars' Communications Policy?" at bounding box center [504, 272] width 435 height 24
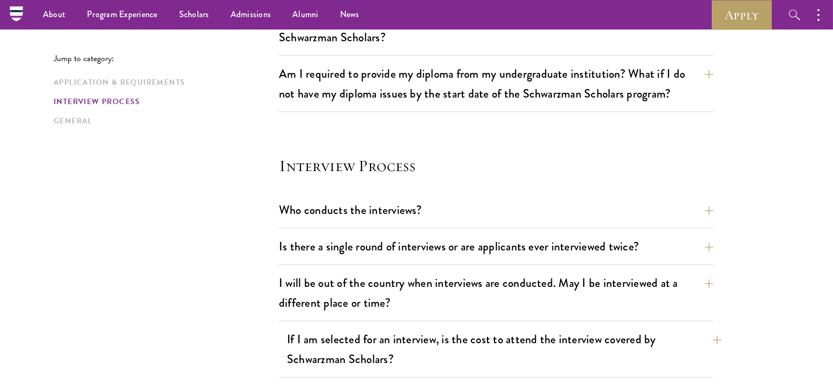
scroll to position [1088, 0]
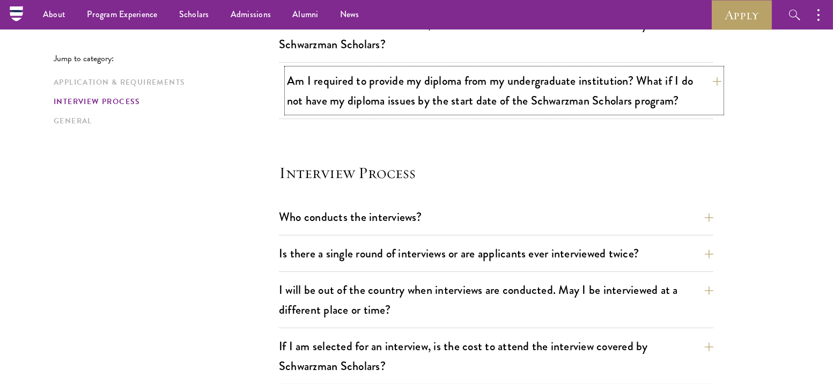
click at [361, 89] on button "Am I required to provide my diploma from my undergraduate institution? What if …" at bounding box center [504, 91] width 435 height 44
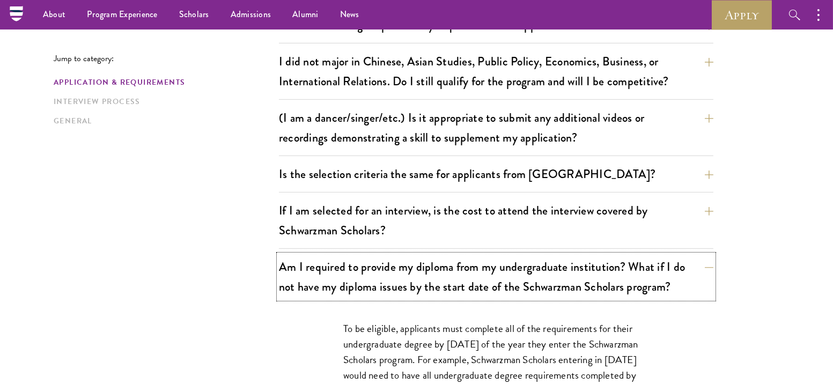
scroll to position [901, 0]
click at [323, 212] on button "If I am selected for an interview, is the cost to attend the interview covered …" at bounding box center [504, 221] width 435 height 44
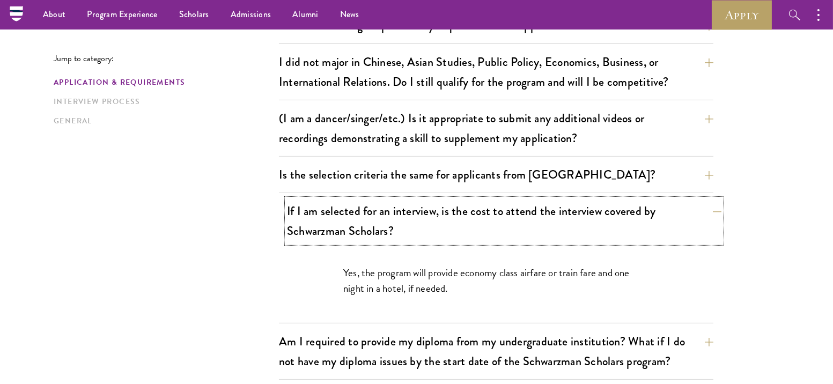
click at [323, 212] on button "If I am selected for an interview, is the cost to attend the interview covered …" at bounding box center [504, 221] width 435 height 44
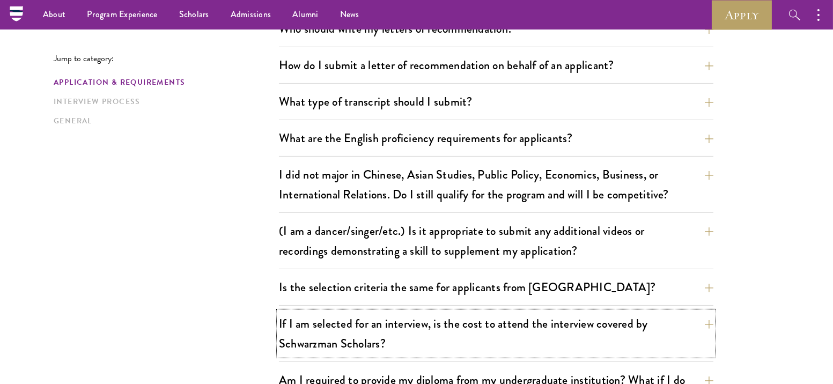
scroll to position [788, 0]
click at [313, 230] on button "(I am a dancer/singer/etc.) Is it appropriate to submit any additional videos o…" at bounding box center [504, 241] width 435 height 44
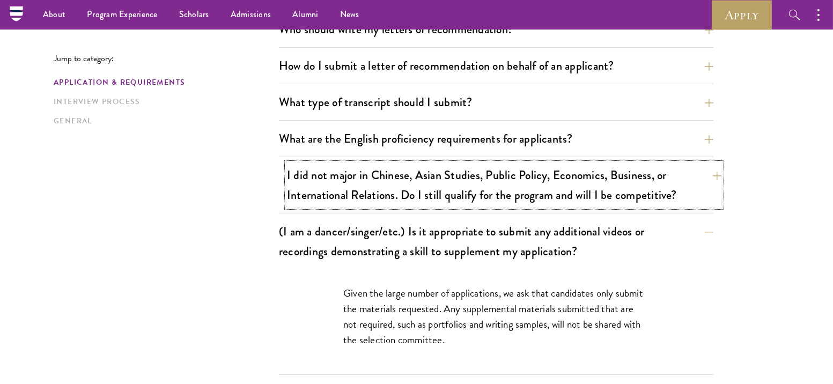
click at [304, 169] on button "I did not major in Chinese, Asian Studies, Public Policy, Economics, Business, …" at bounding box center [504, 185] width 435 height 44
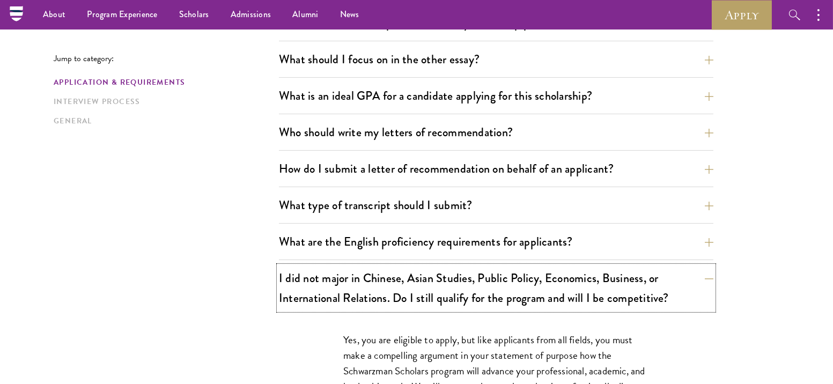
scroll to position [679, 0]
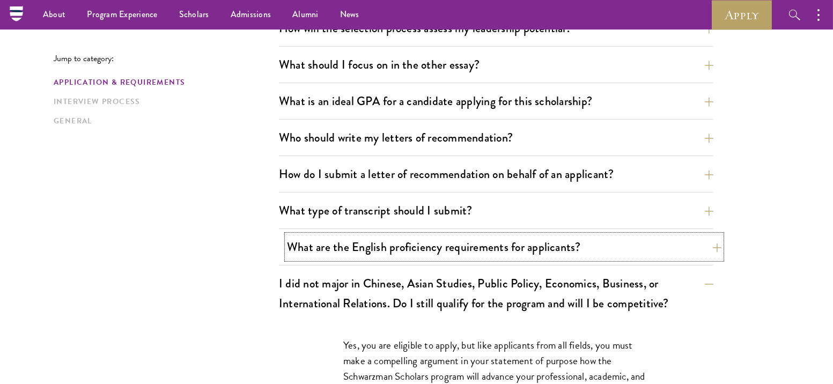
click at [314, 241] on button "What are the English proficiency requirements for applicants?" at bounding box center [504, 247] width 435 height 24
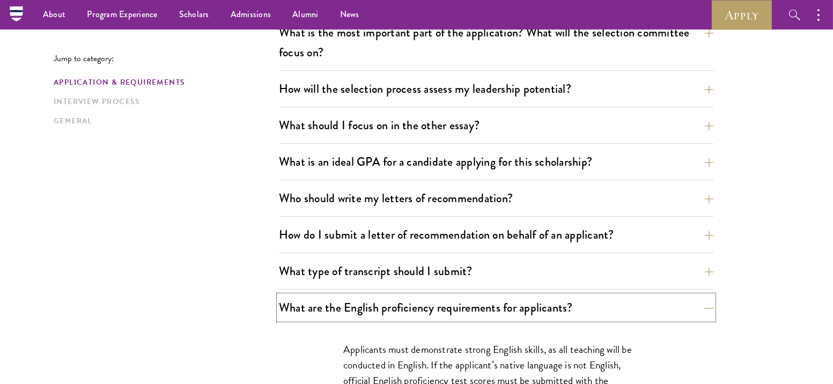
scroll to position [618, 0]
click at [313, 265] on button "What type of transcript should I submit?" at bounding box center [504, 272] width 435 height 24
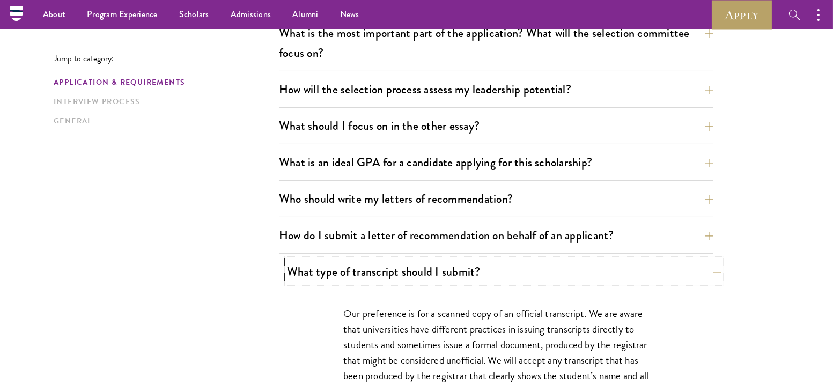
click at [313, 265] on button "What type of transcript should I submit?" at bounding box center [504, 272] width 435 height 24
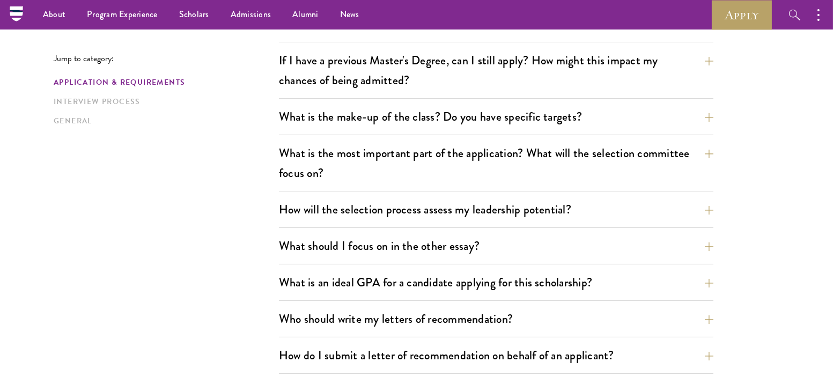
scroll to position [498, 0]
click at [313, 265] on div "What are the important Schwarzman Scholars application dates? Applicants who ho…" at bounding box center [496, 286] width 435 height 846
click at [313, 274] on button "What is an ideal GPA for a candidate applying for this scholarship?" at bounding box center [504, 282] width 435 height 24
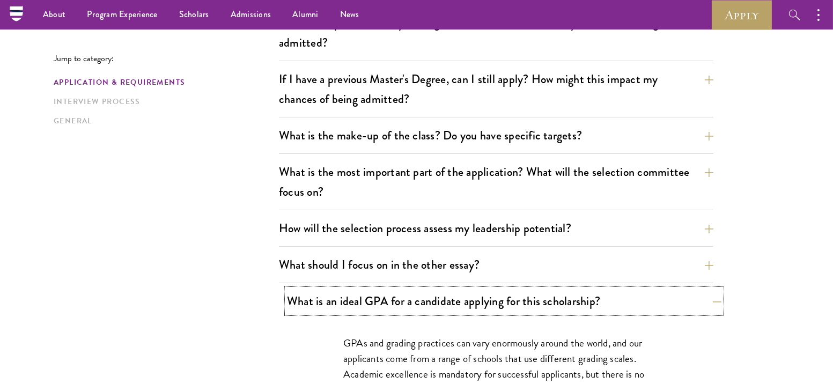
scroll to position [477, 0]
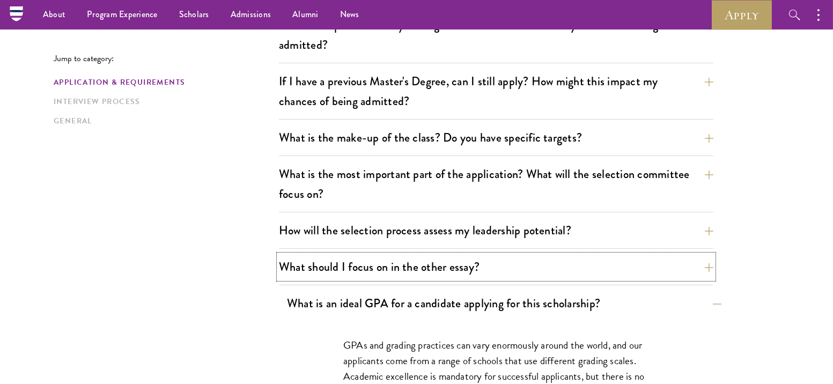
click at [313, 274] on button "What should I focus on in the other essay?" at bounding box center [496, 267] width 435 height 24
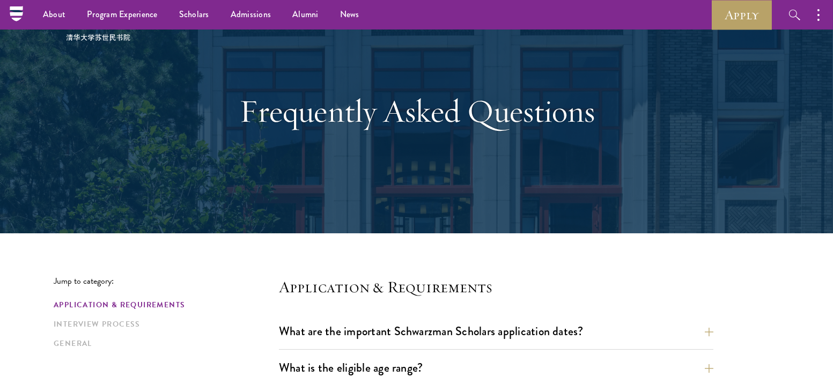
scroll to position [0, 0]
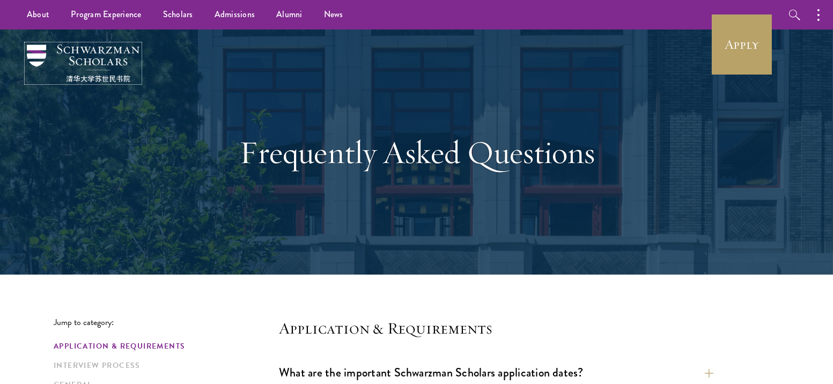
click at [117, 60] on img at bounding box center [83, 64] width 113 height 38
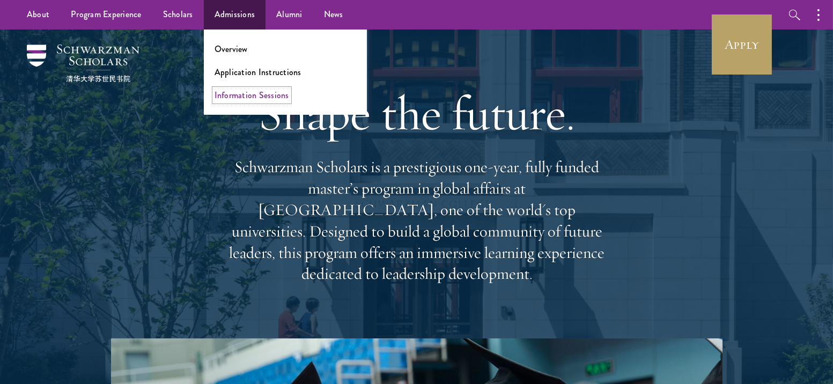
click at [238, 94] on link "Information Sessions" at bounding box center [252, 95] width 75 height 12
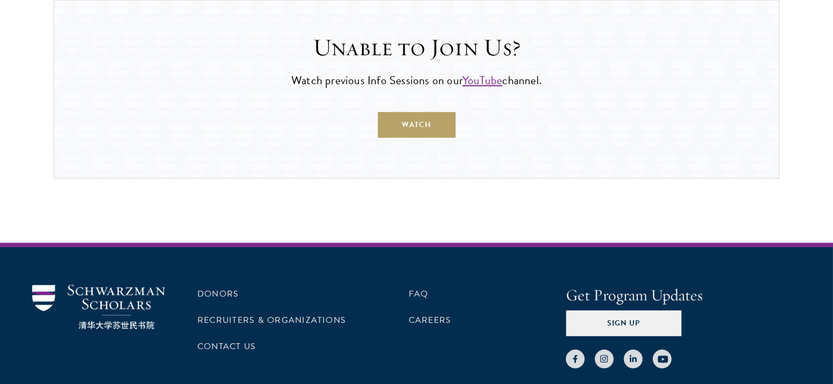
scroll to position [1172, 0]
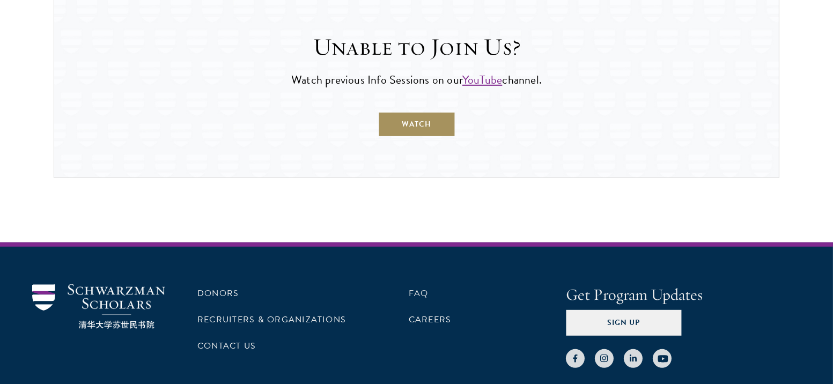
click at [395, 118] on link "WATCH" at bounding box center [417, 125] width 78 height 26
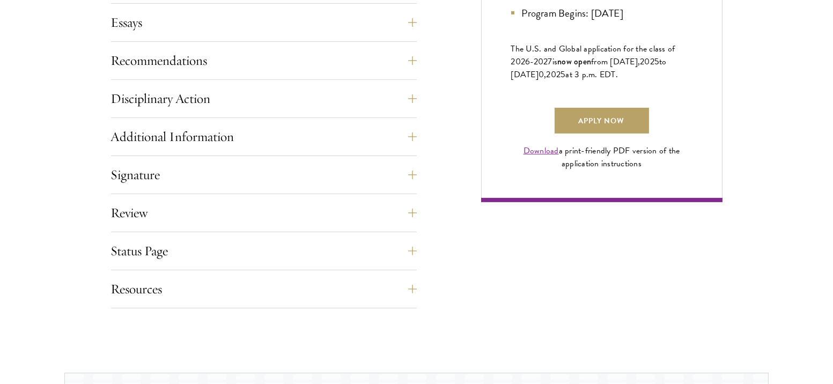
scroll to position [775, 0]
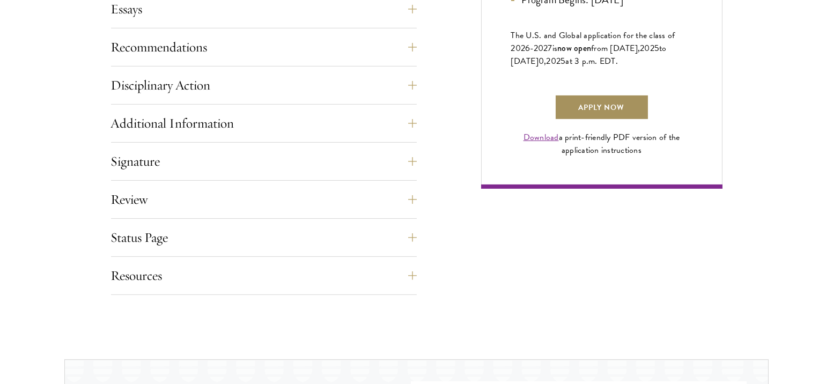
drag, startPoint x: 612, startPoint y: 108, endPoint x: 610, endPoint y: 115, distance: 6.8
click at [610, 115] on link "Apply Now" at bounding box center [602, 107] width 94 height 26
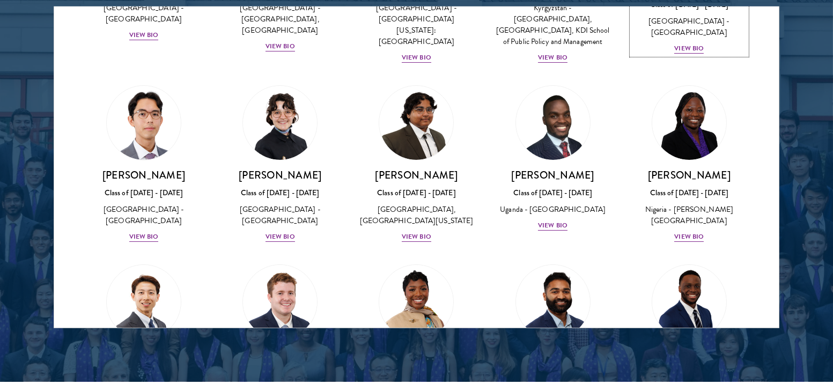
scroll to position [169, 0]
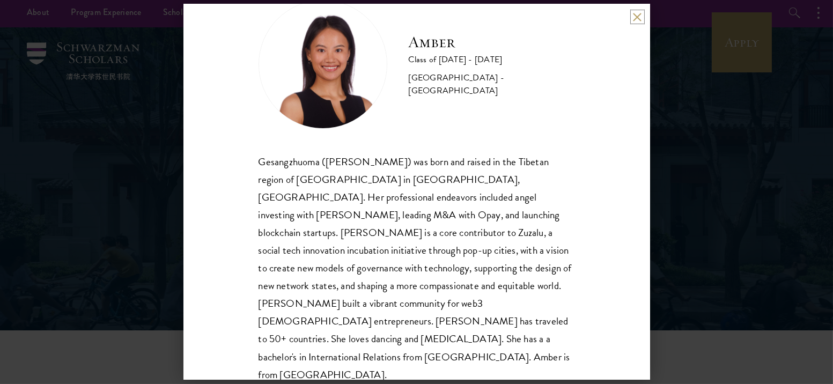
scroll to position [2, 0]
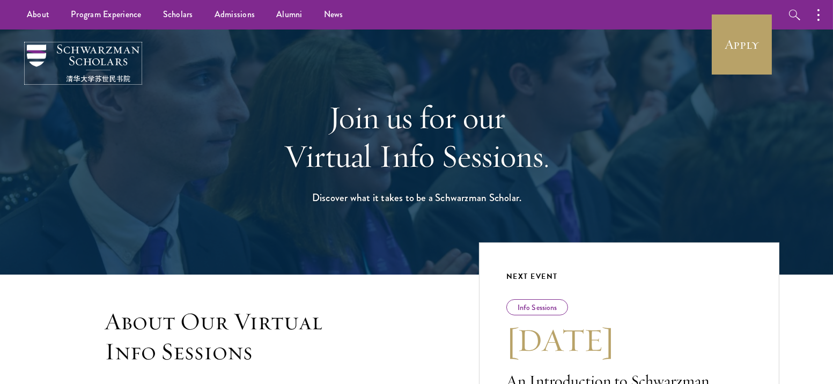
click at [101, 63] on img at bounding box center [83, 64] width 113 height 38
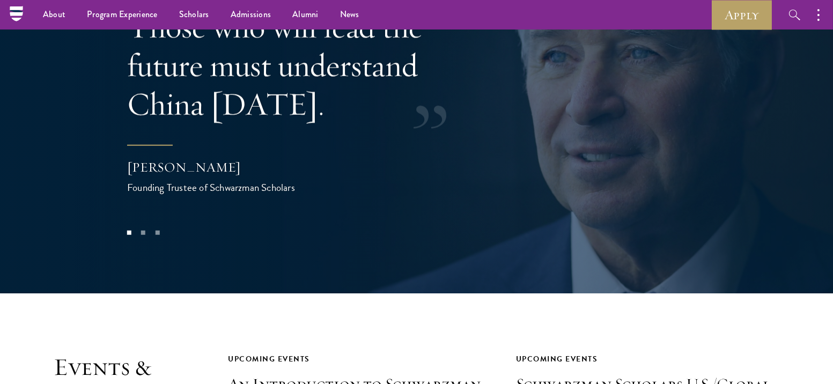
scroll to position [2173, 0]
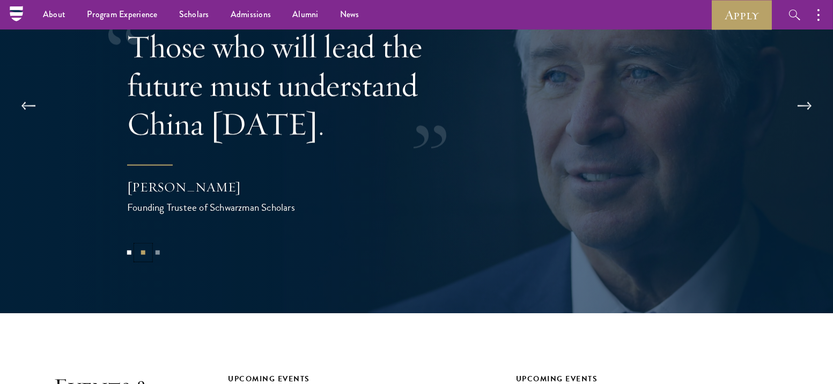
click at [141, 246] on button "2" at bounding box center [143, 253] width 14 height 14
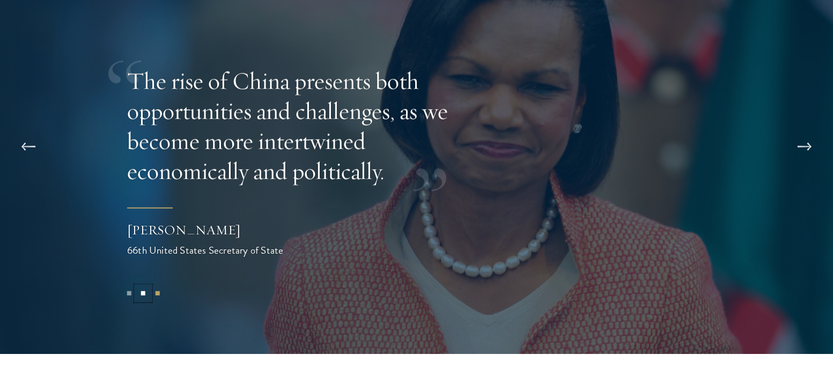
scroll to position [2133, 0]
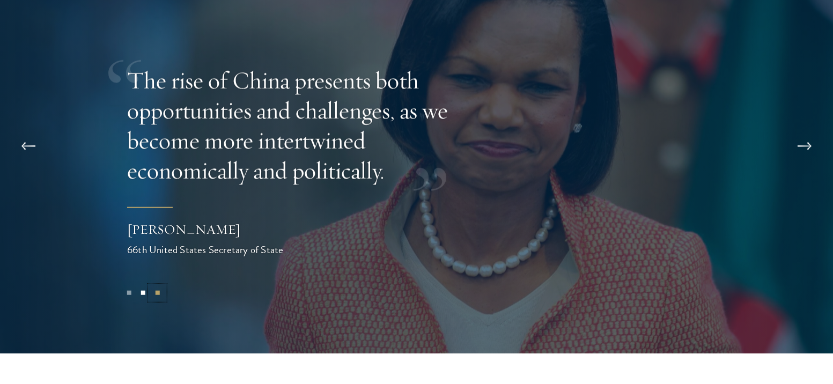
click at [164, 286] on button "3" at bounding box center [157, 293] width 14 height 14
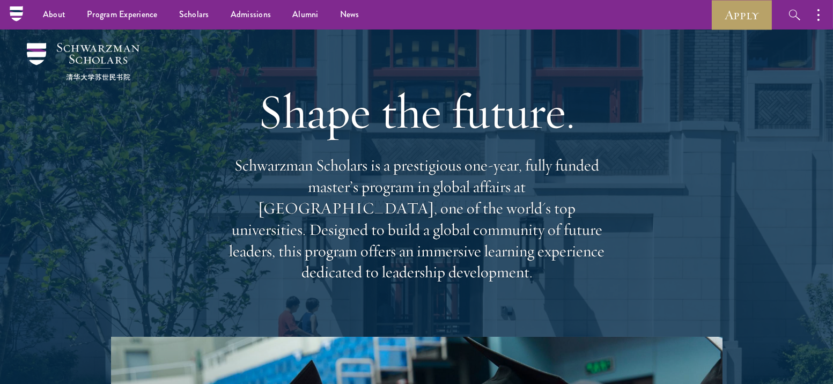
scroll to position [0, 0]
